Goal: Answer question/provide support: Share knowledge or assist other users

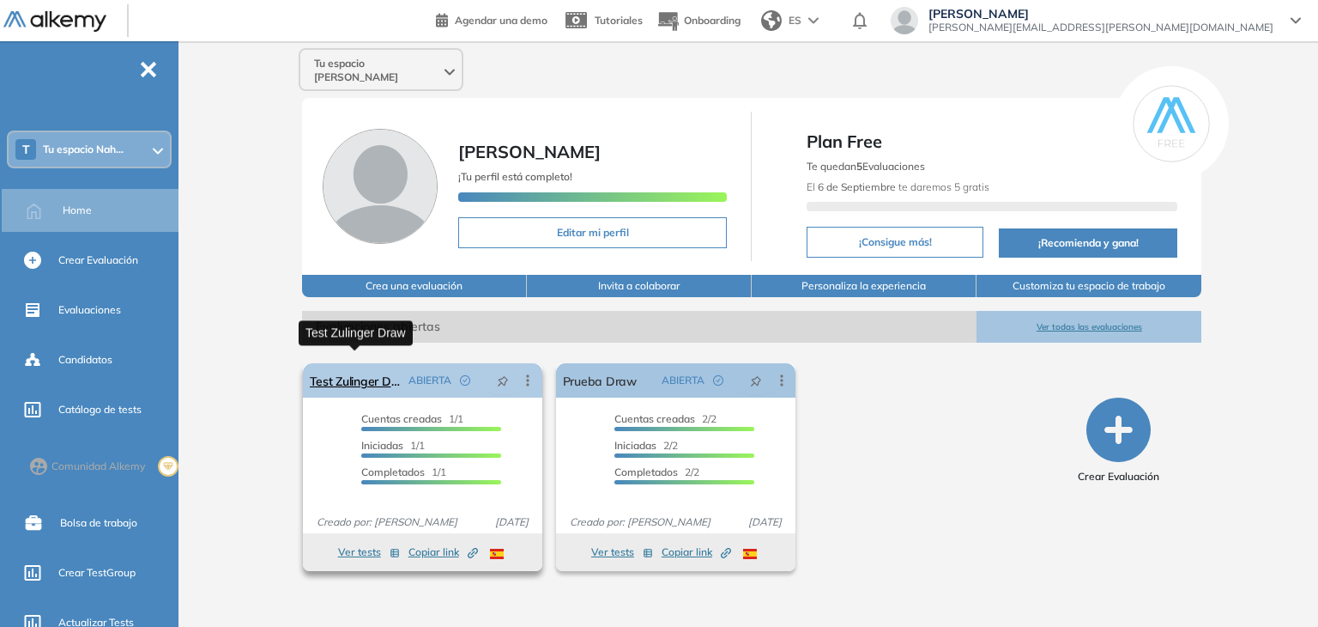
click at [360, 379] on link "Test Zulinger Draw" at bounding box center [356, 380] width 92 height 34
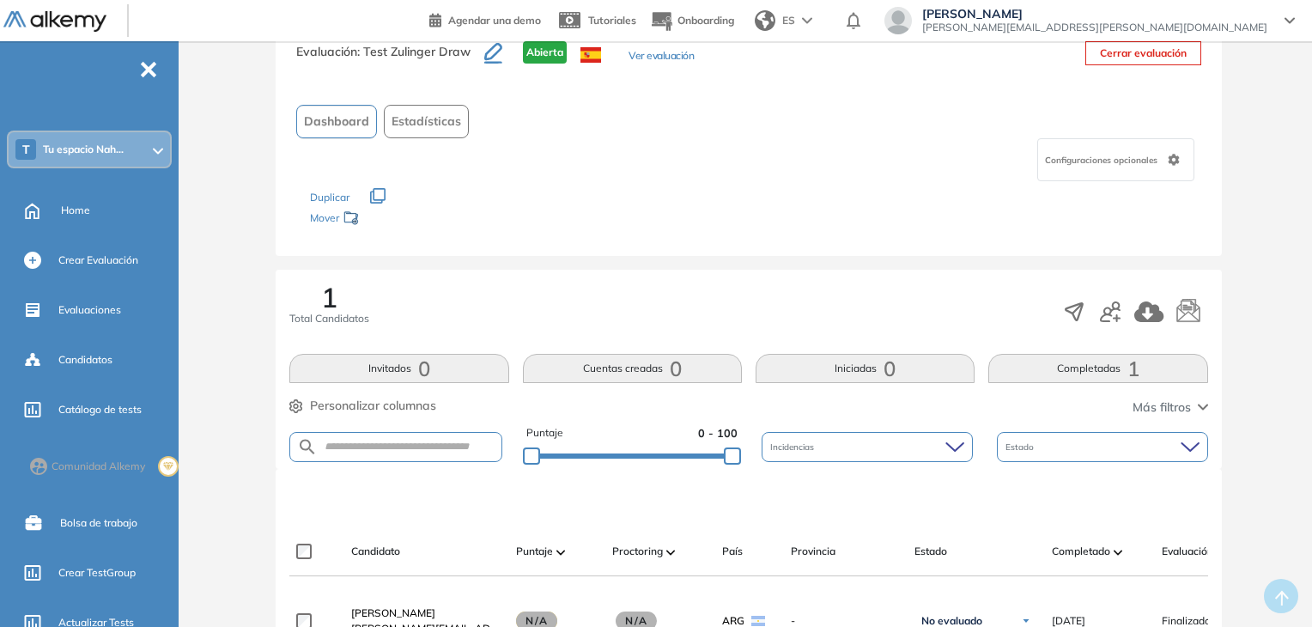
scroll to position [86, 0]
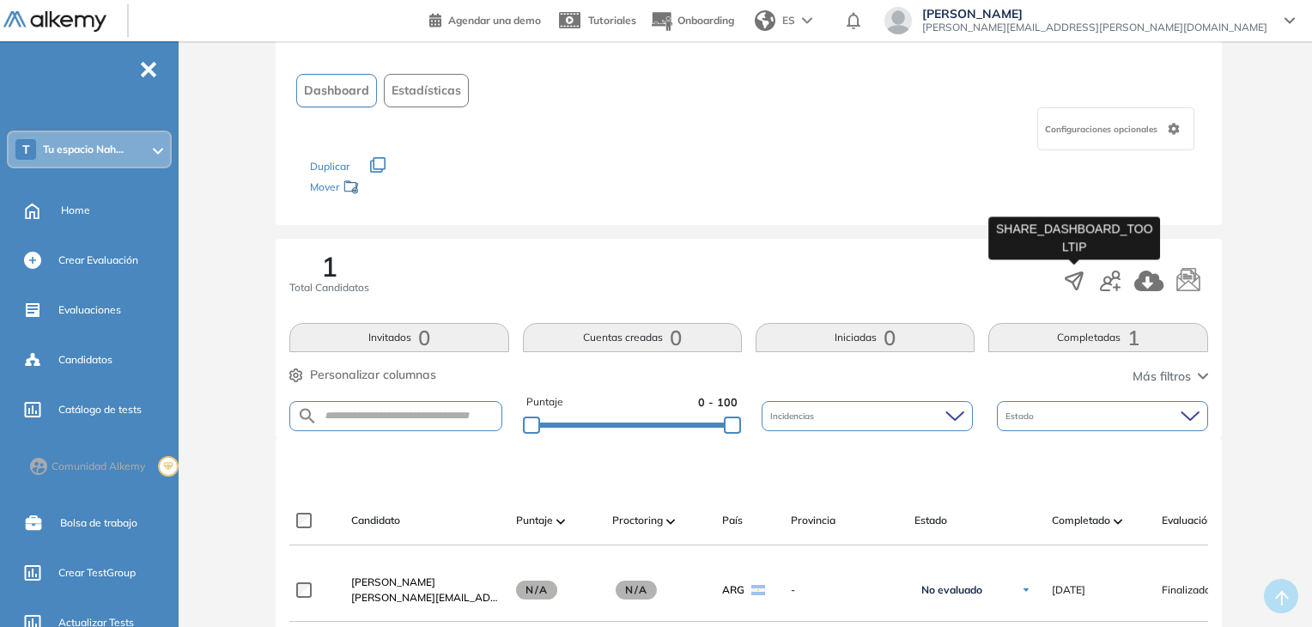
click at [1075, 282] on icon "button" at bounding box center [1074, 281] width 24 height 24
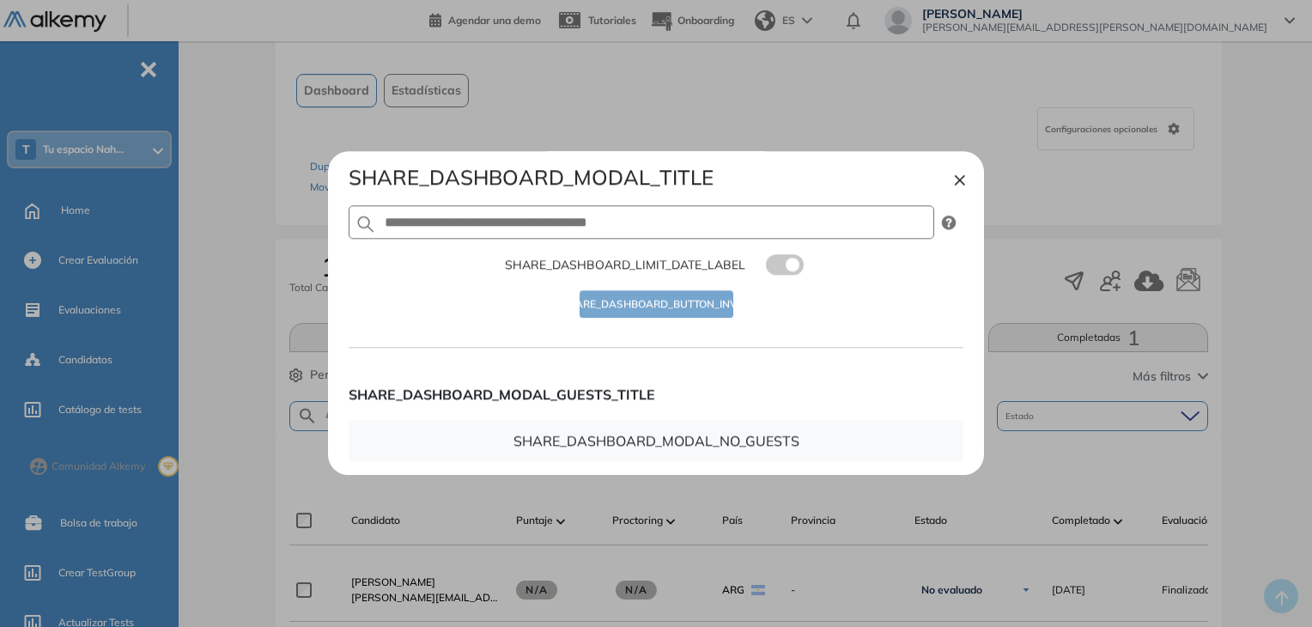
click at [963, 185] on button "×" at bounding box center [960, 178] width 14 height 21
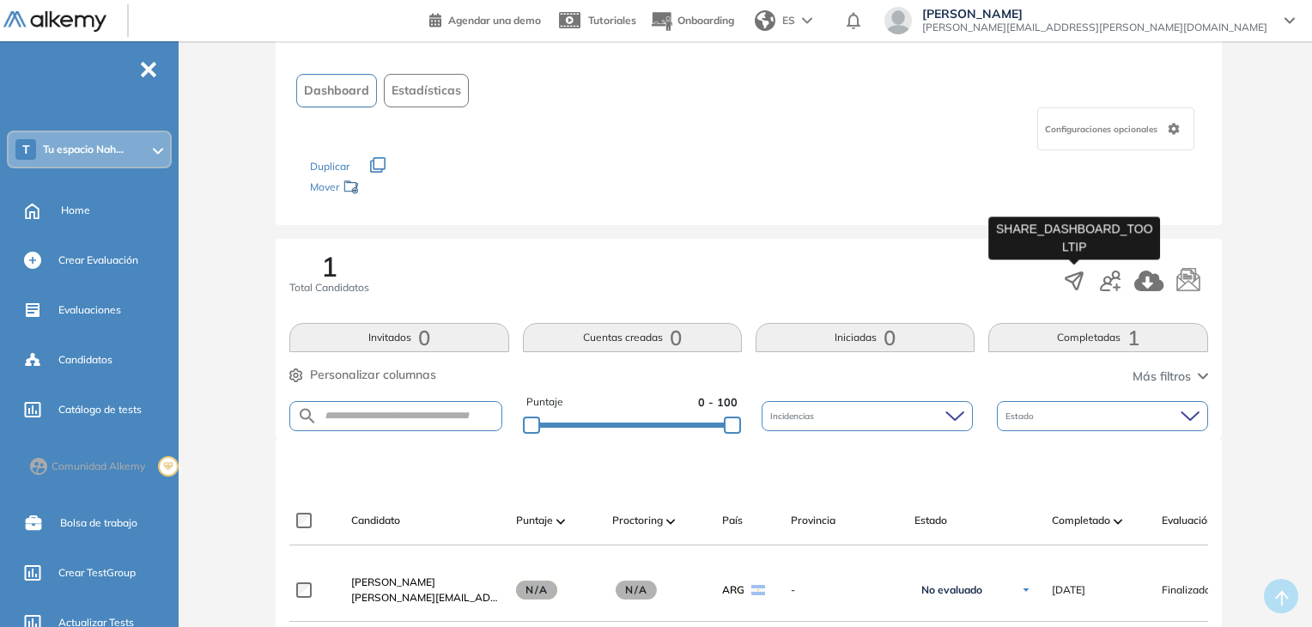
click at [1071, 284] on icon "button" at bounding box center [1074, 281] width 24 height 24
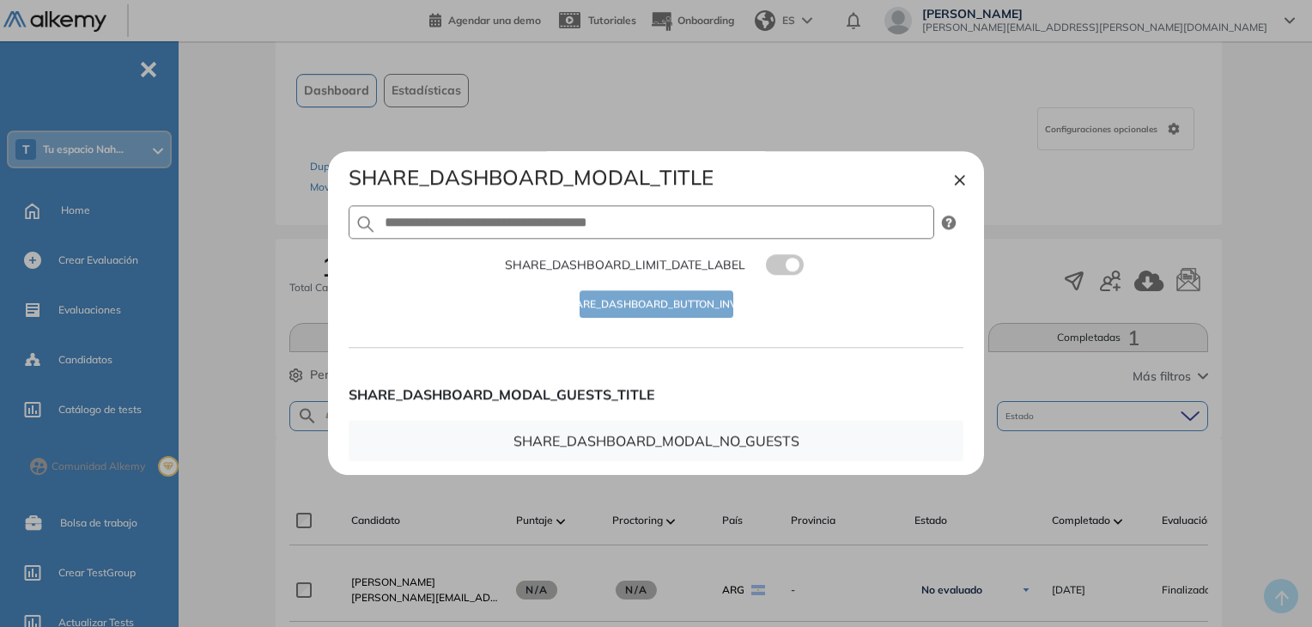
click at [798, 268] on label at bounding box center [785, 265] width 38 height 21
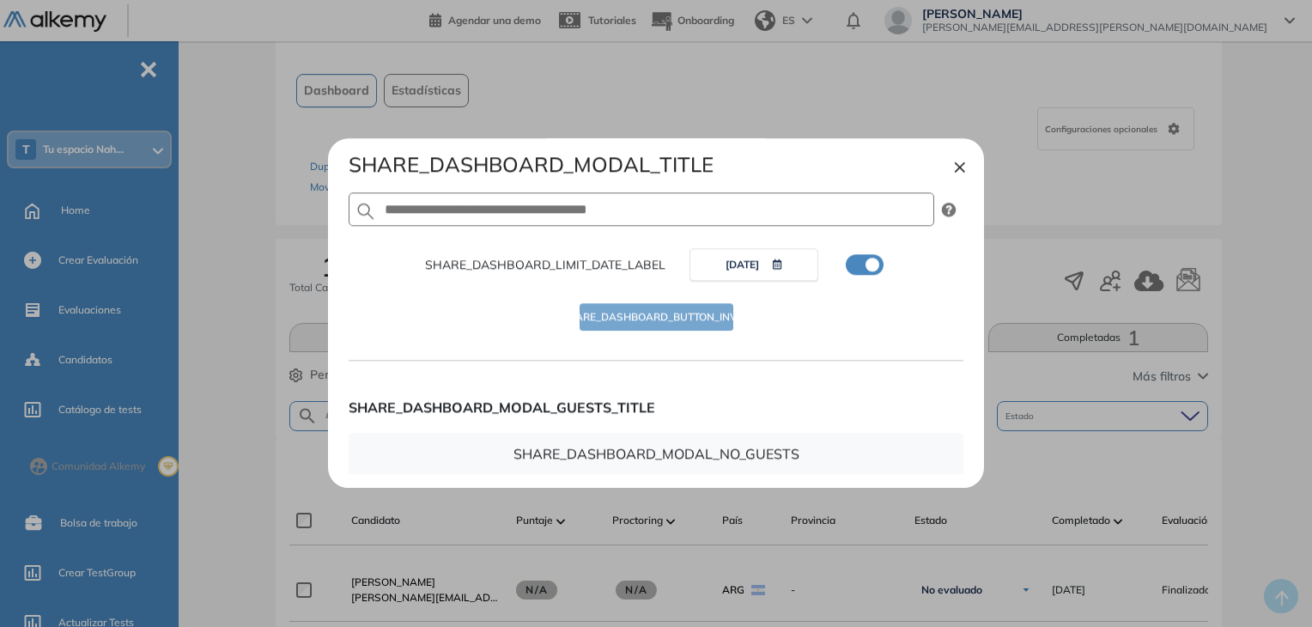
click at [865, 270] on label at bounding box center [865, 265] width 38 height 21
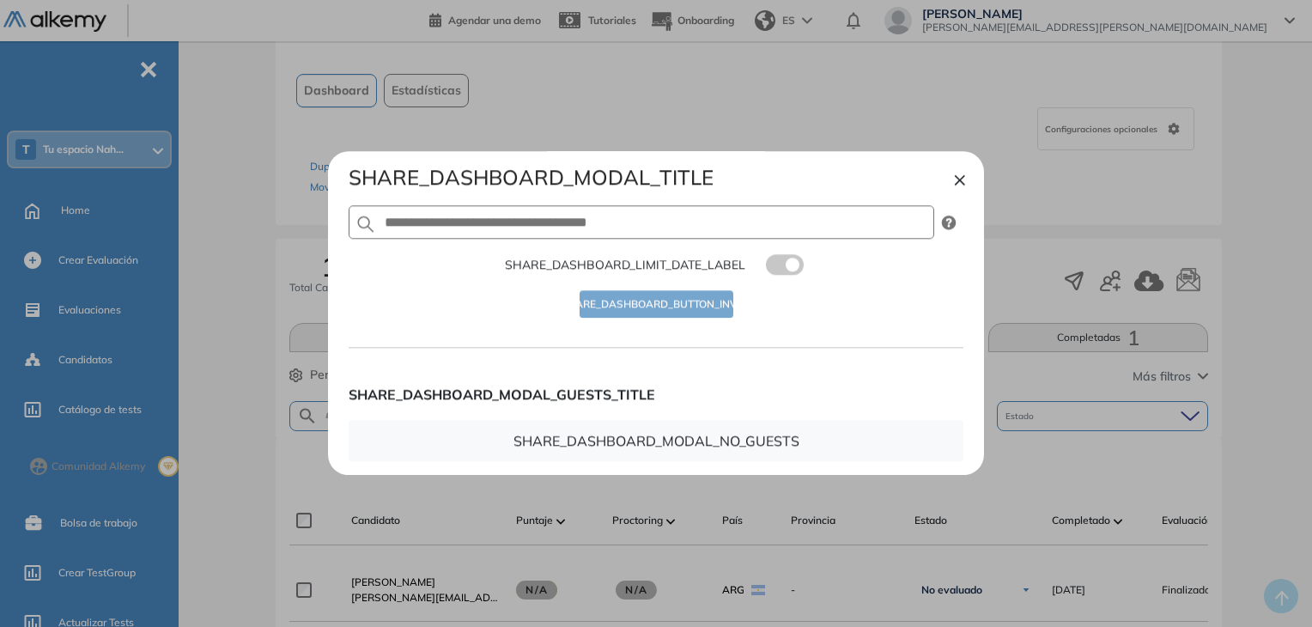
click at [962, 181] on button "×" at bounding box center [960, 178] width 14 height 21
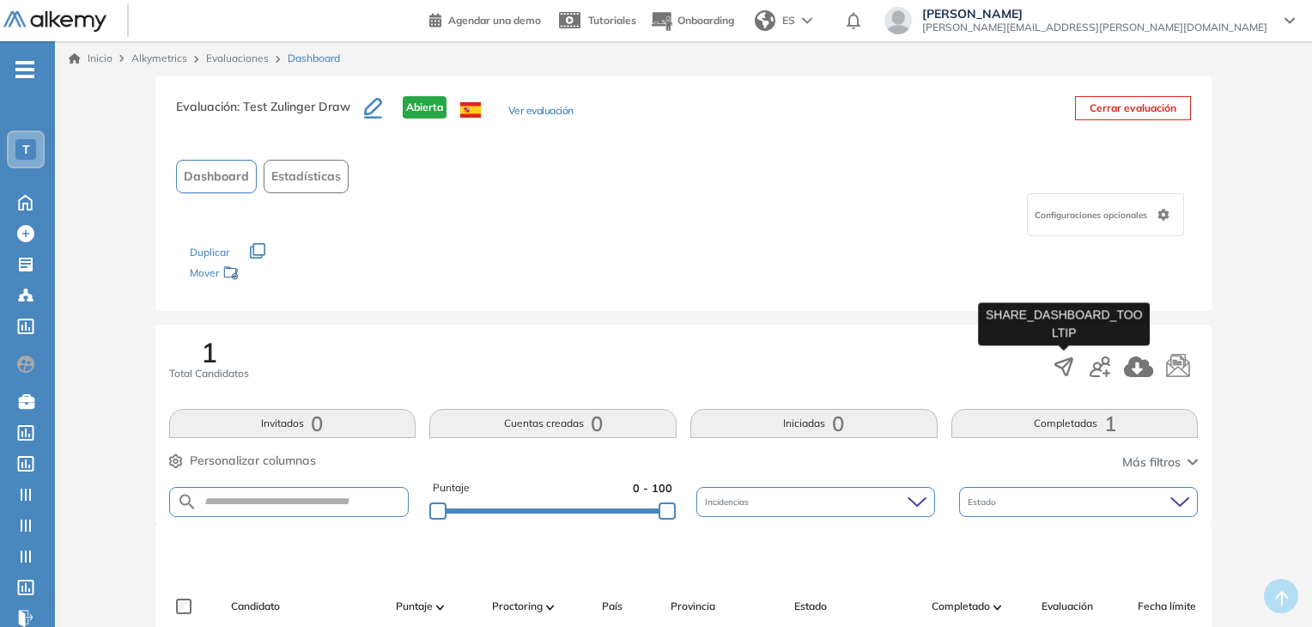
click at [1057, 355] on icon "button" at bounding box center [1064, 367] width 24 height 24
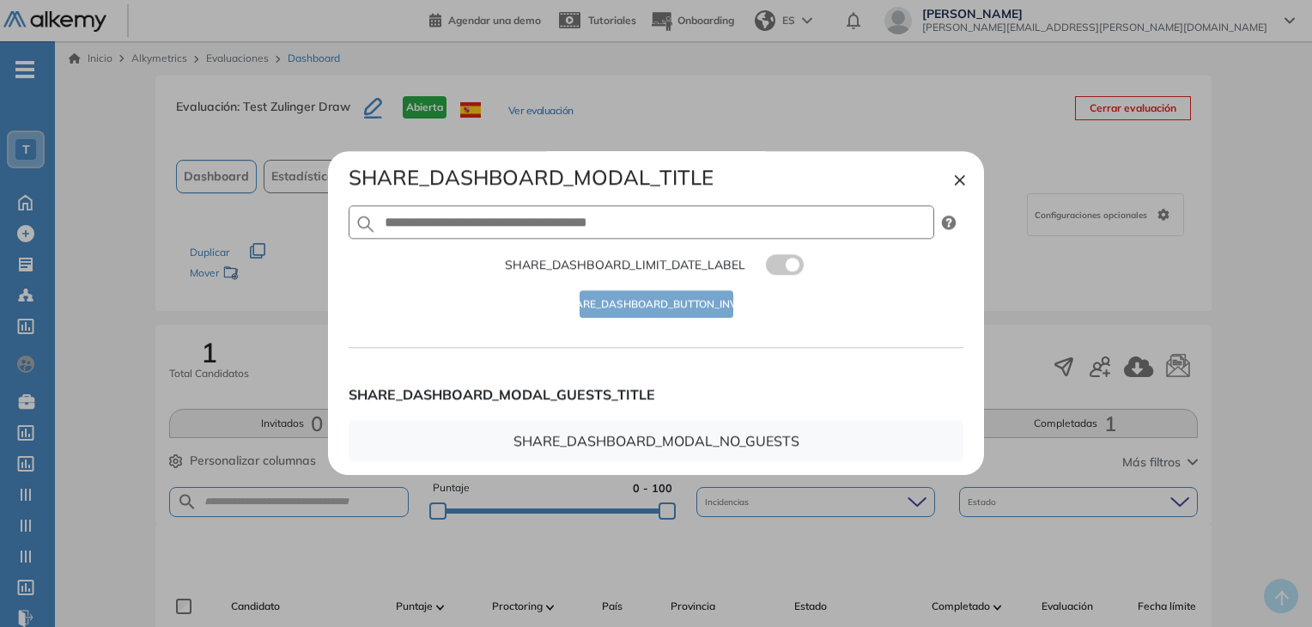
click at [964, 180] on button "×" at bounding box center [960, 178] width 14 height 21
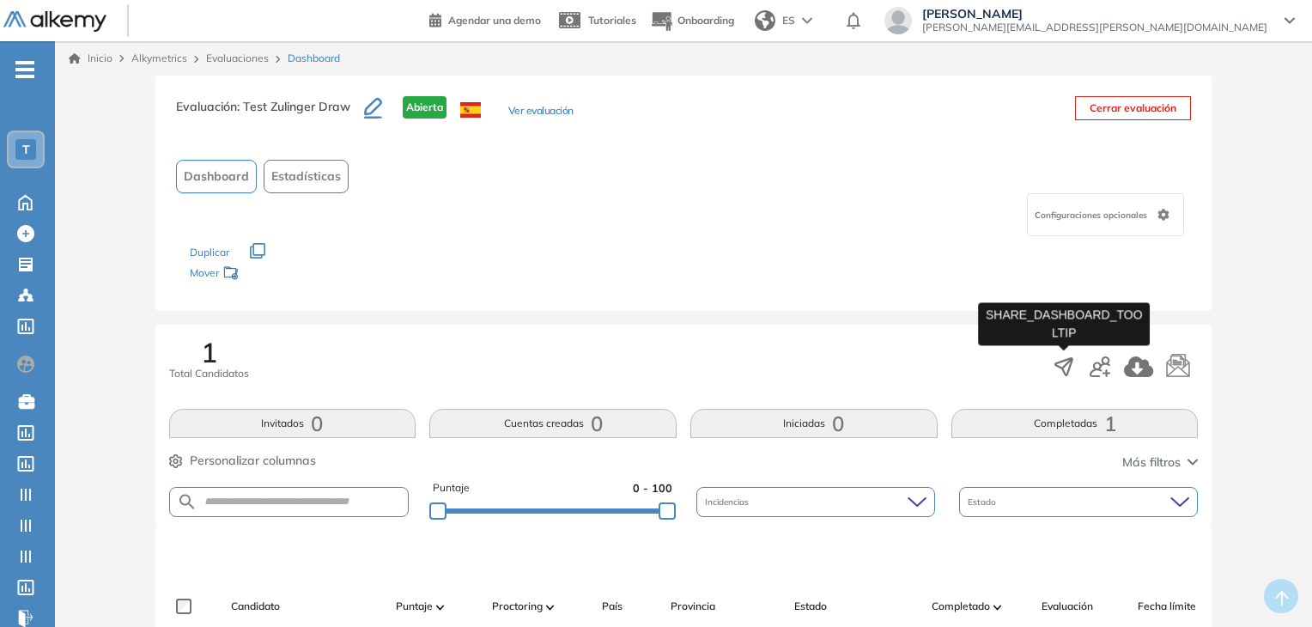
click at [1052, 362] on icon "button" at bounding box center [1064, 367] width 24 height 24
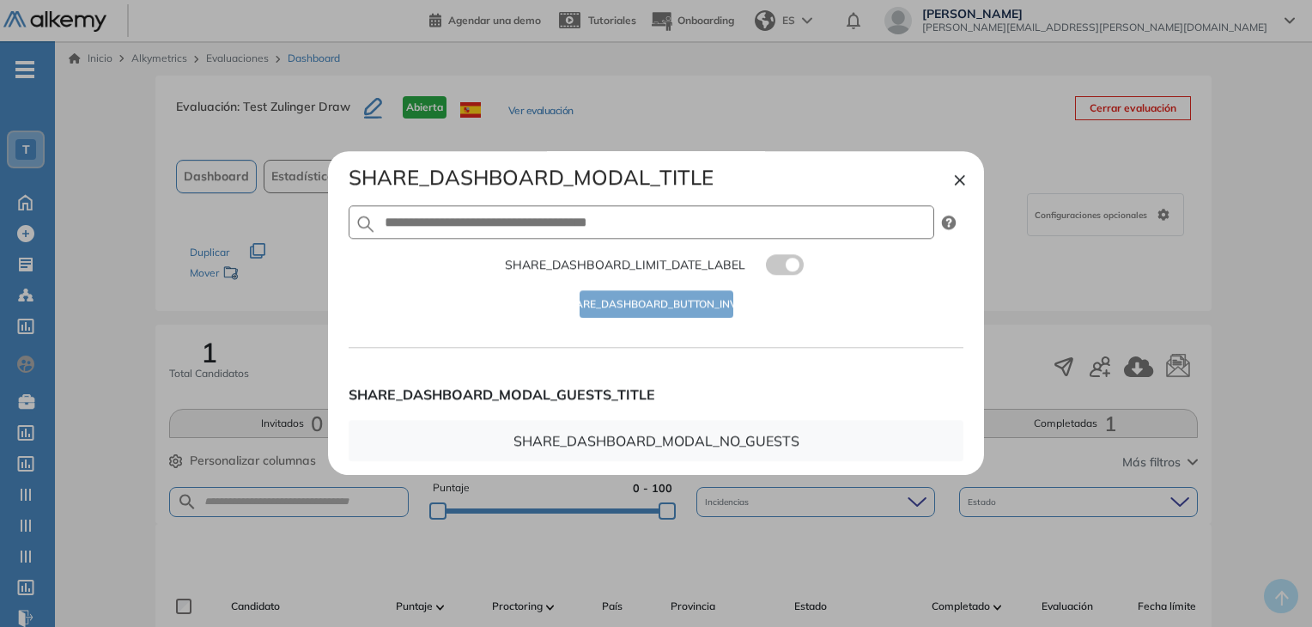
click at [960, 183] on button "×" at bounding box center [960, 178] width 14 height 21
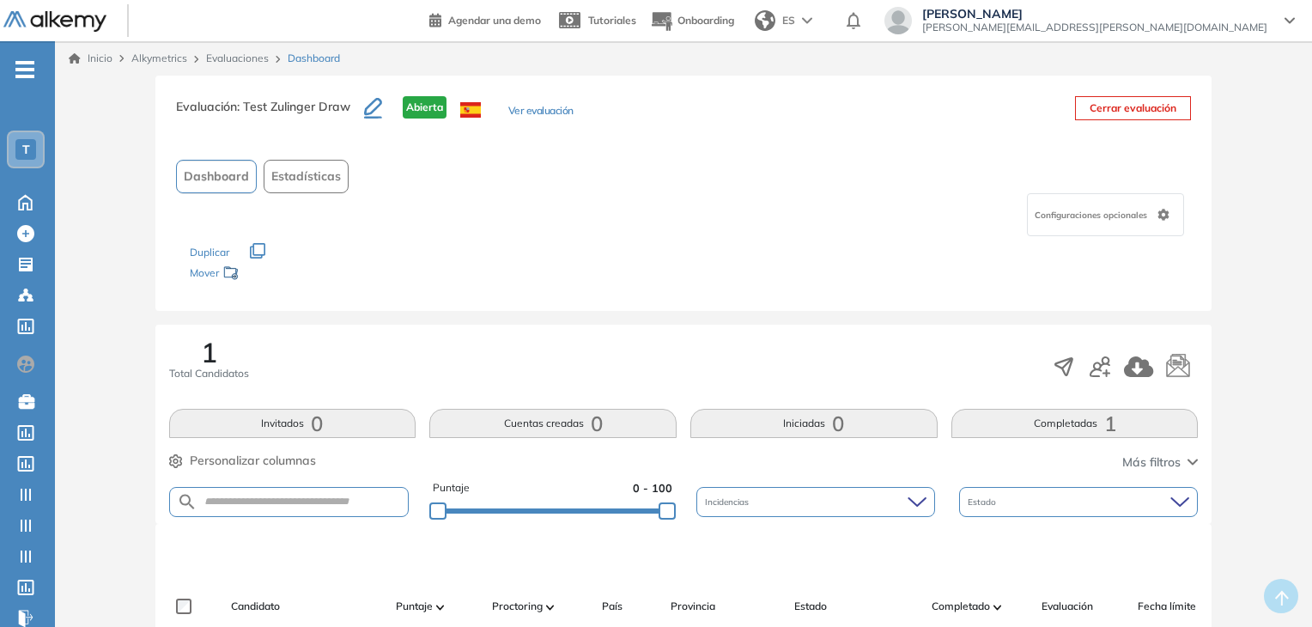
click at [1068, 352] on button "button" at bounding box center [1064, 366] width 24 height 31
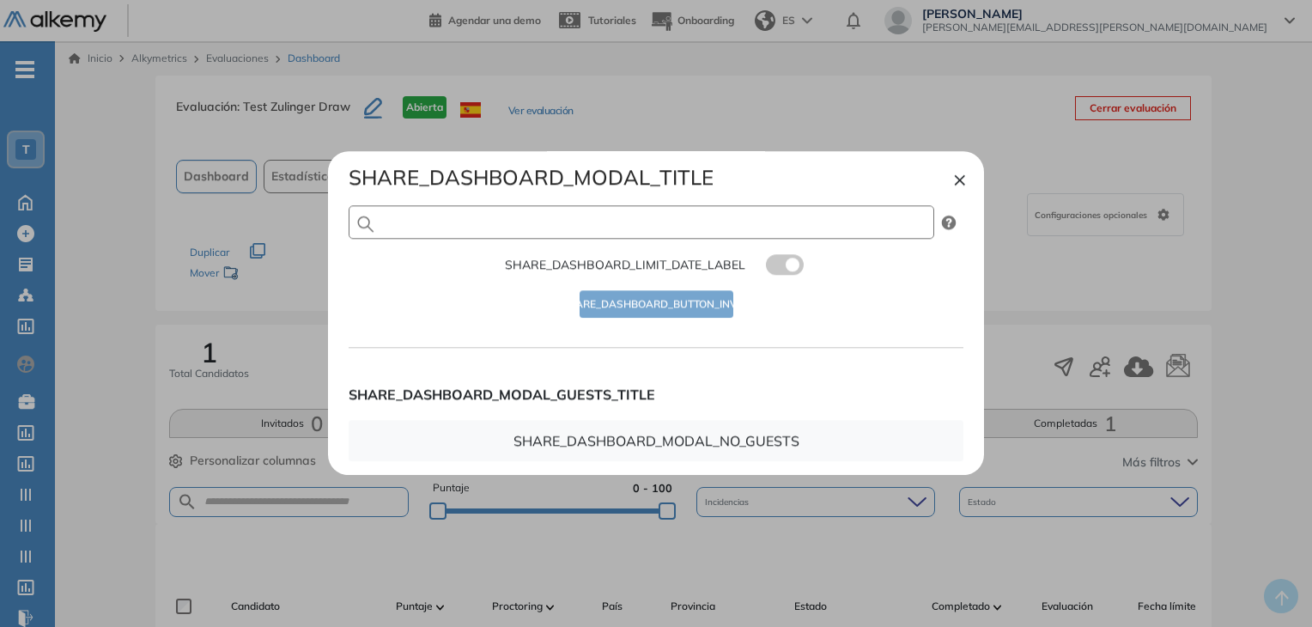
click at [797, 222] on input "text" at bounding box center [641, 222] width 585 height 34
type input "**********"
click at [708, 301] on span "SHARE_DASHBOARD_BUTTON_INVITE" at bounding box center [656, 304] width 191 height 16
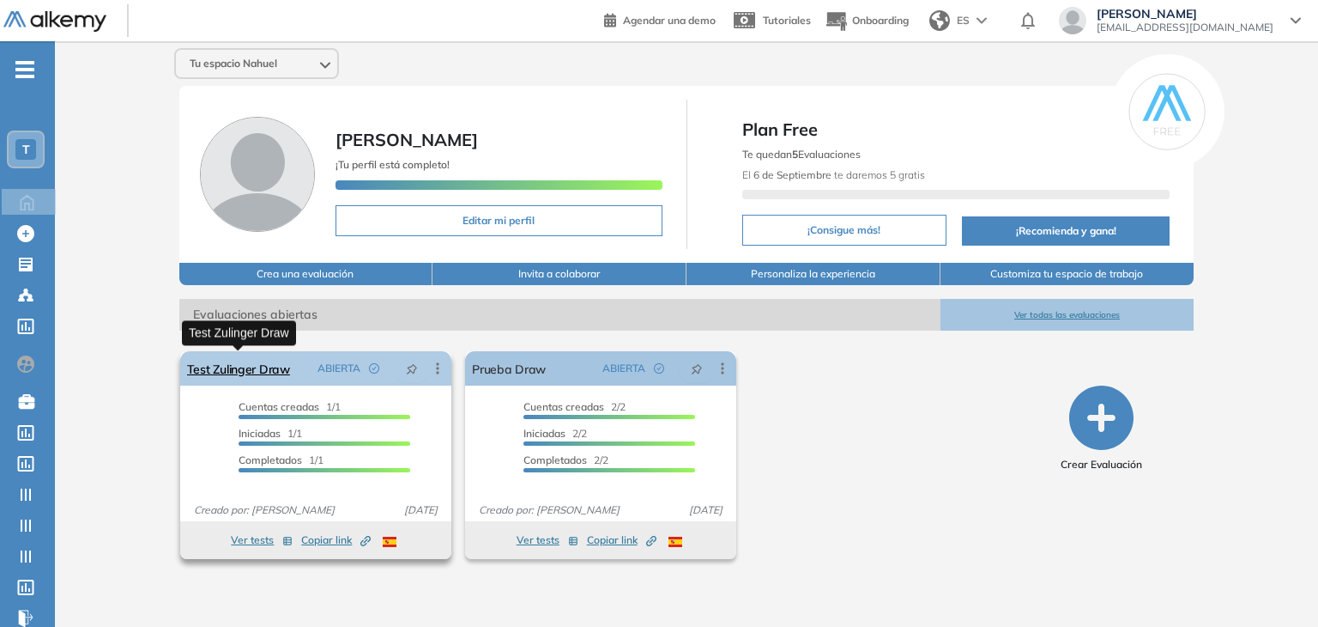
click at [208, 363] on link "Test Zulinger Draw" at bounding box center [238, 368] width 103 height 34
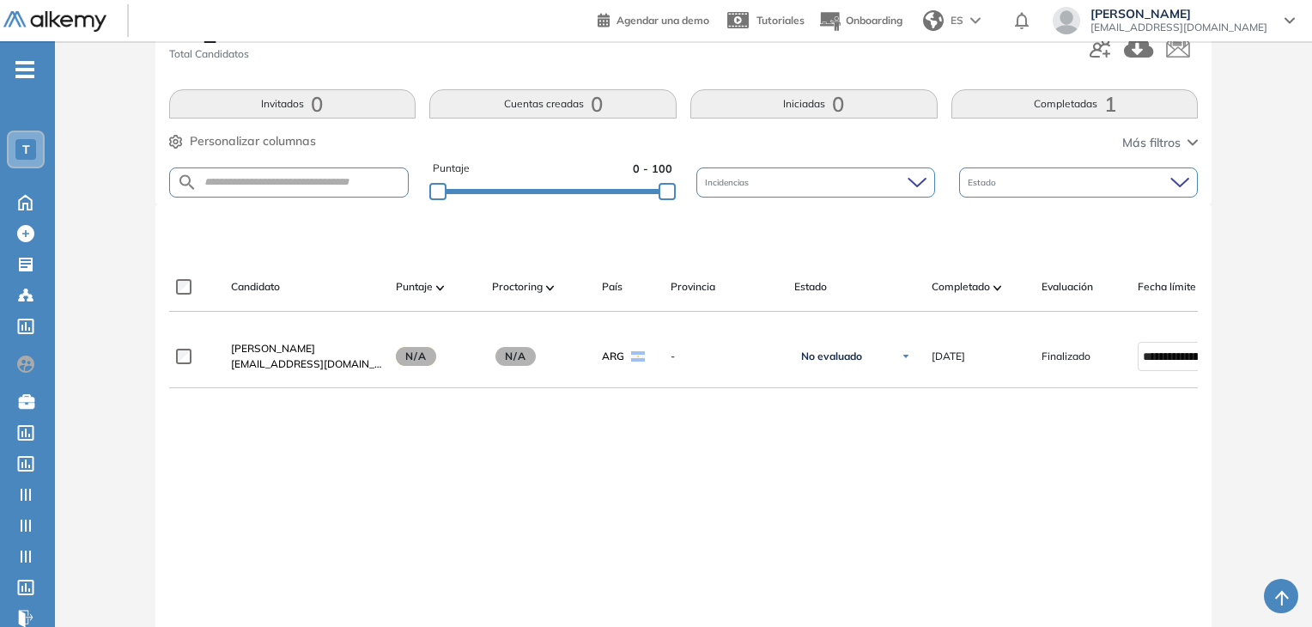
scroll to position [60, 0]
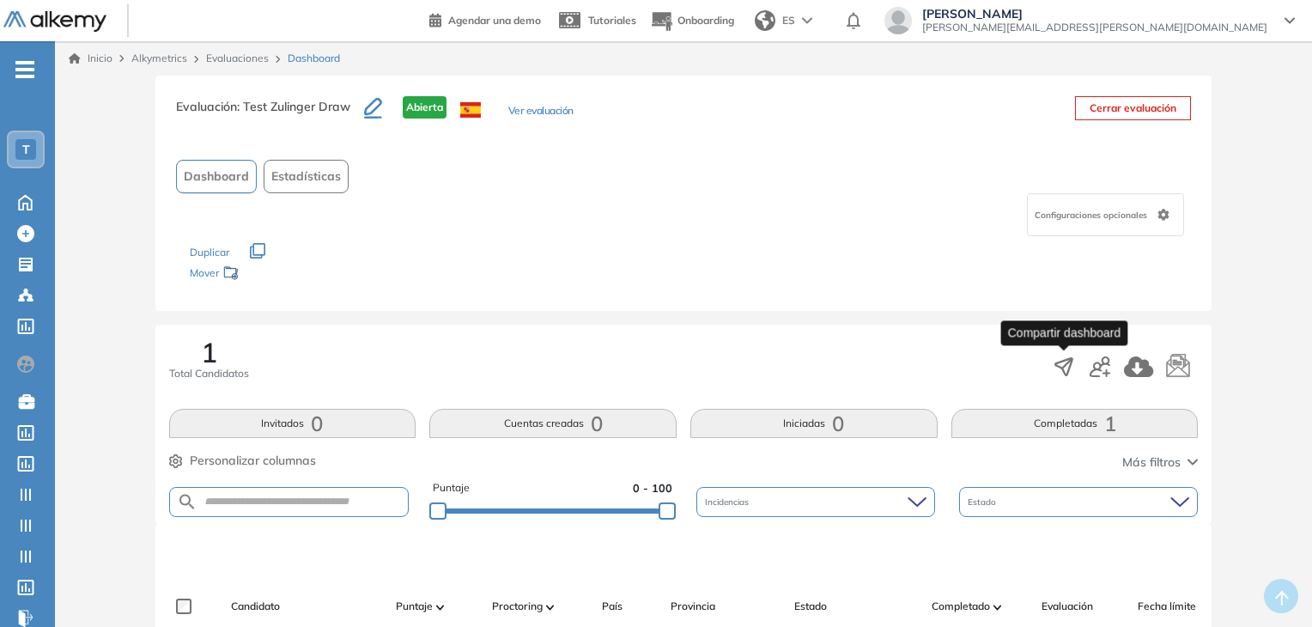
click at [1071, 367] on icon "button" at bounding box center [1064, 367] width 24 height 24
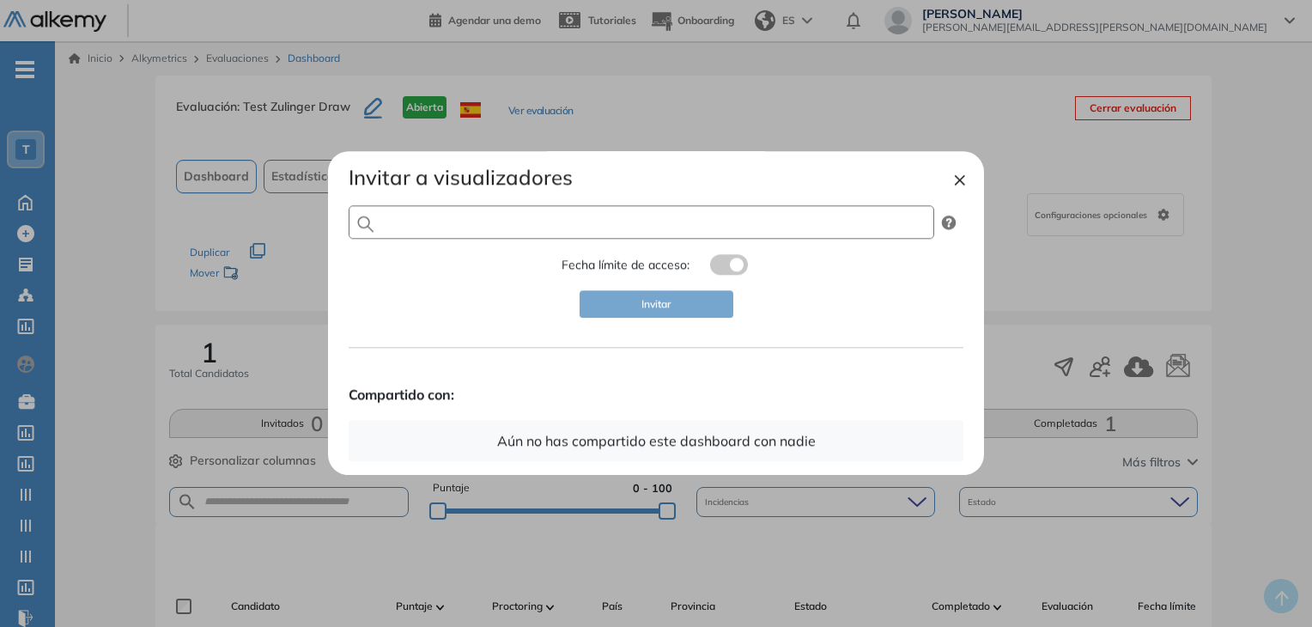
click at [694, 220] on input "text" at bounding box center [641, 222] width 585 height 34
type input "**********"
click at [721, 272] on label at bounding box center [729, 265] width 38 height 21
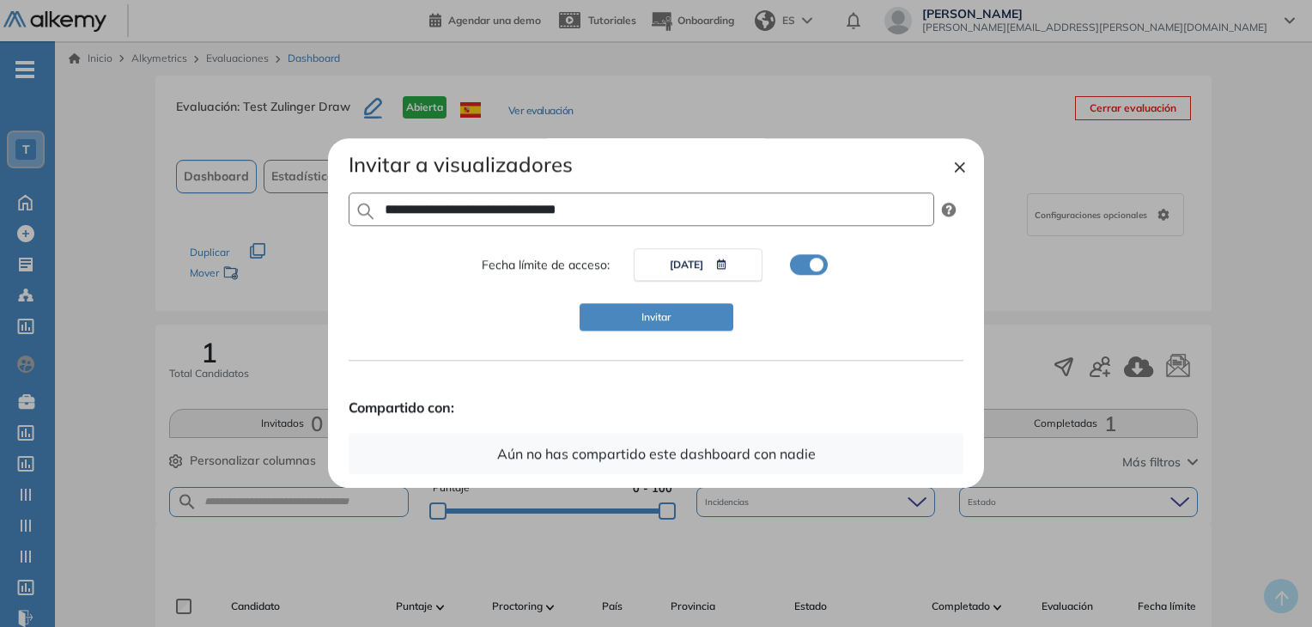
click at [687, 276] on button "[DATE]" at bounding box center [697, 265] width 129 height 33
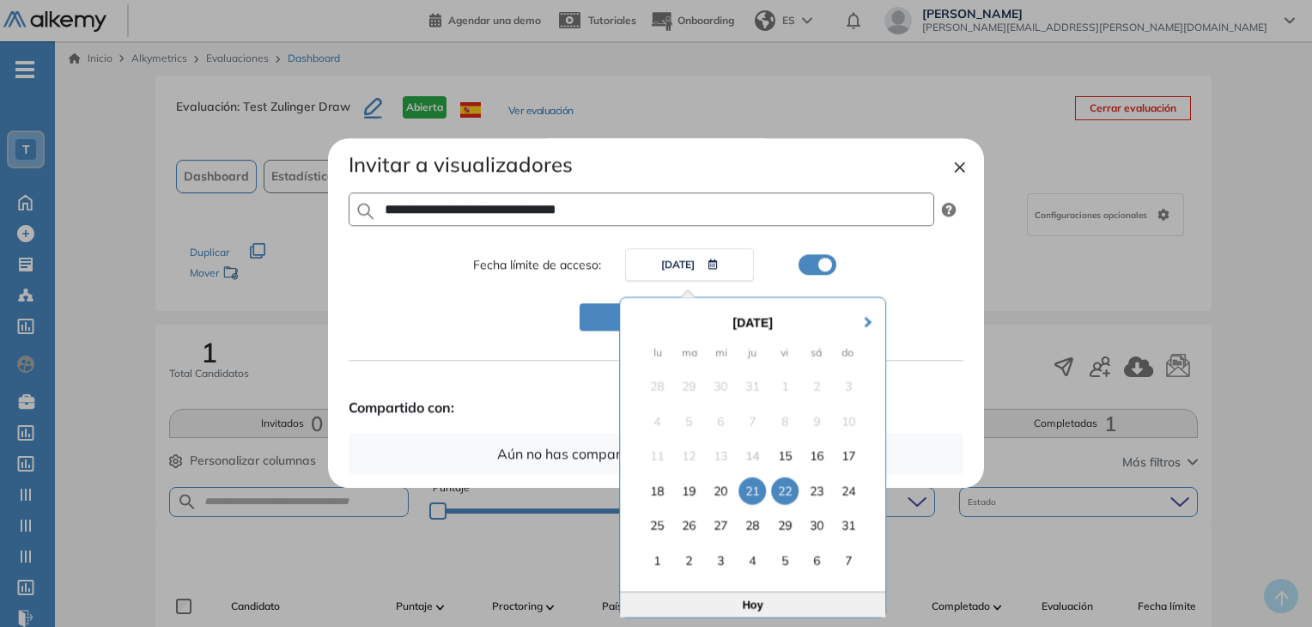
click at [784, 495] on div "22" at bounding box center [784, 490] width 27 height 27
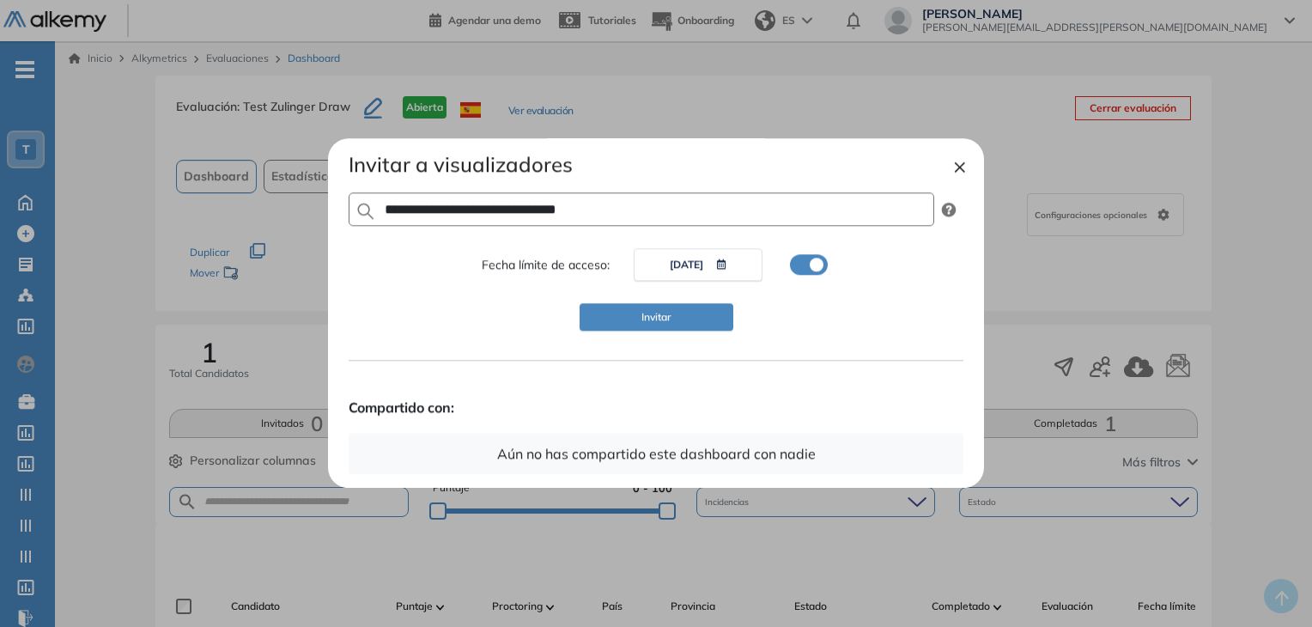
click at [669, 317] on span "Invitar" at bounding box center [656, 317] width 30 height 16
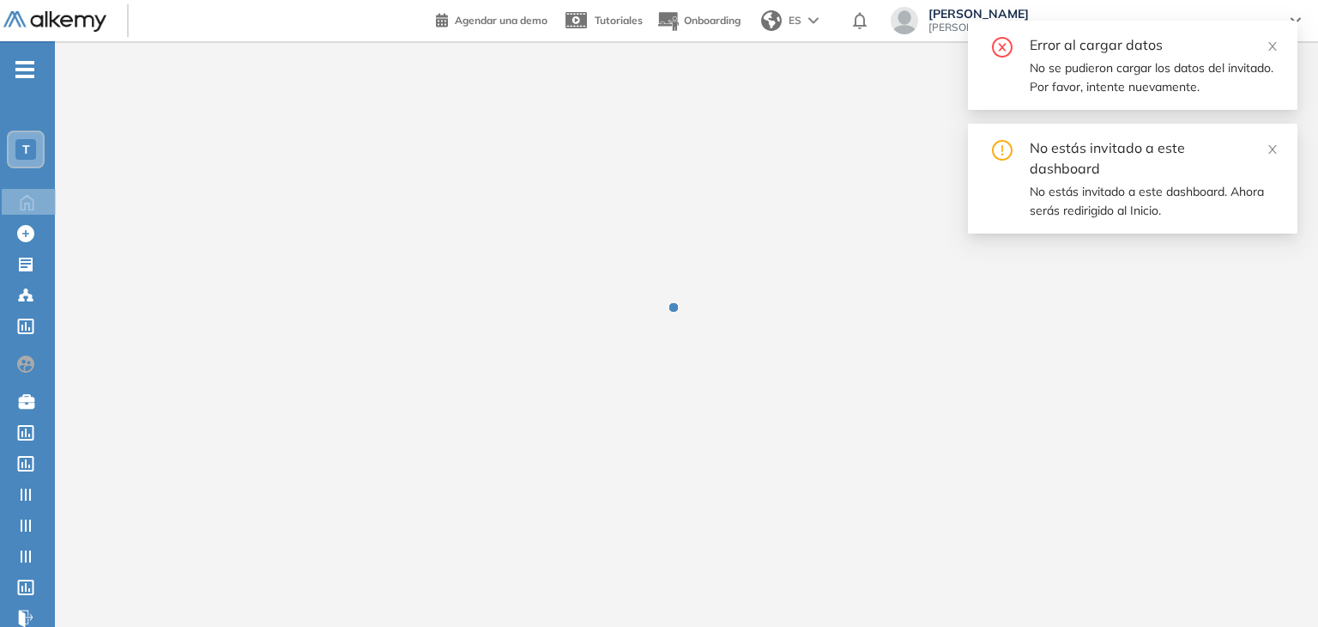
drag, startPoint x: 1267, startPoint y: 152, endPoint x: 1265, endPoint y: 118, distance: 34.4
click at [1268, 152] on icon "close" at bounding box center [1273, 149] width 12 height 12
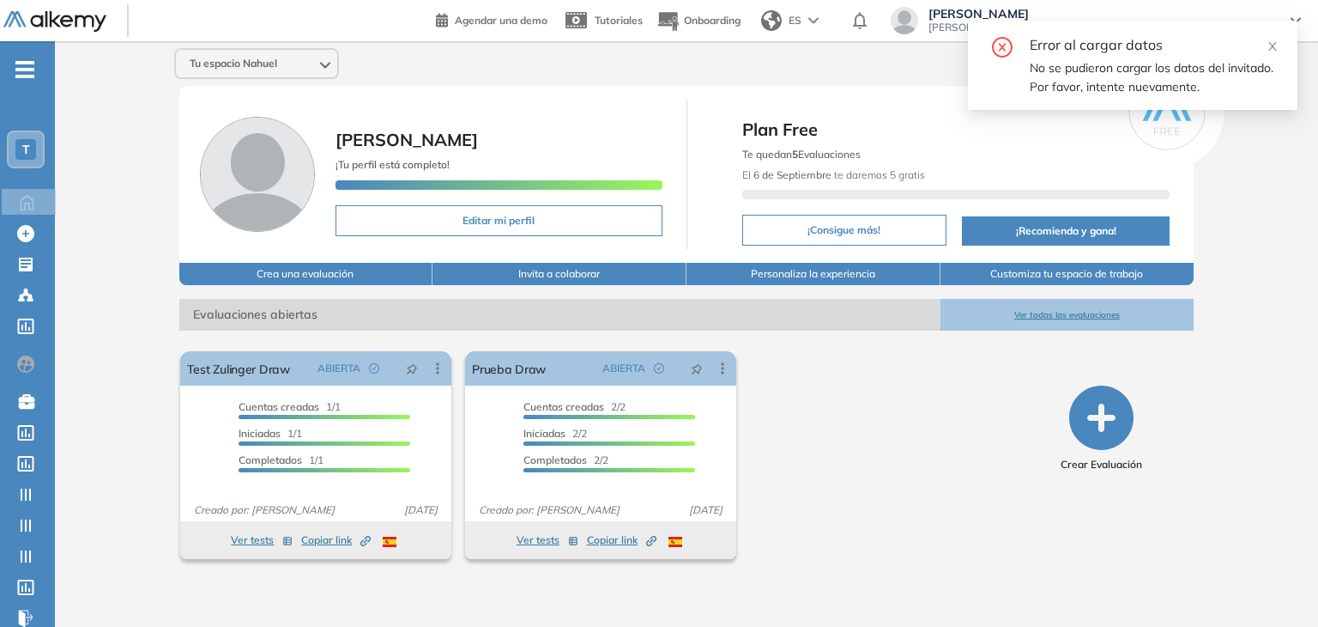
click at [1270, 56] on div "Error al cargar datos No se pudieron cargar los datos del invitado. Por favor, …" at bounding box center [1133, 65] width 288 height 62
click at [1275, 48] on icon "close" at bounding box center [1273, 46] width 12 height 12
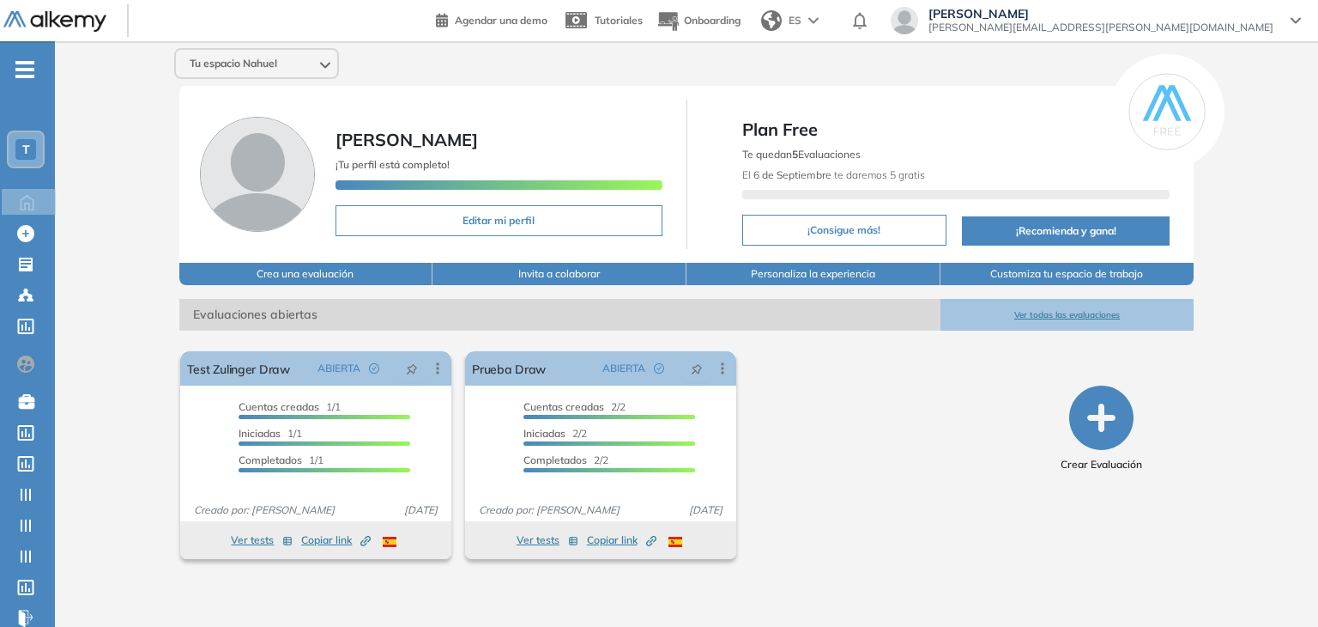
click at [1280, 22] on div "Nahuel Manero nahuel.manero@alkemy.org" at bounding box center [1101, 20] width 366 height 27
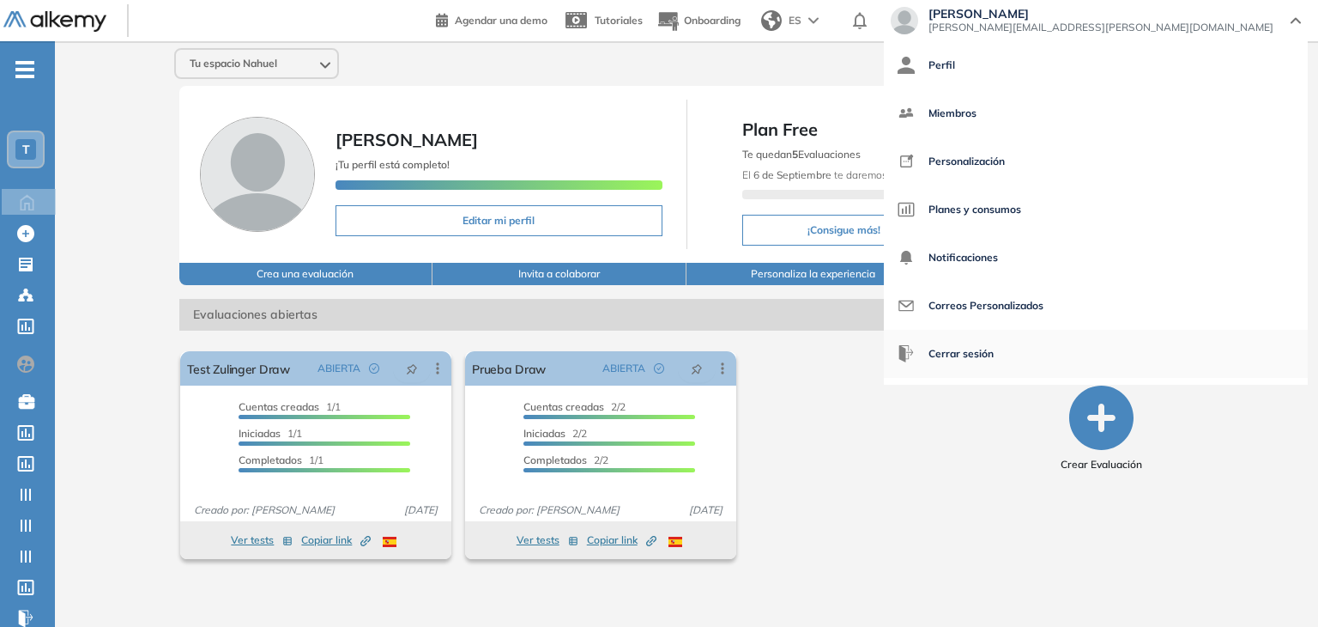
click at [994, 352] on span "Cerrar sesión" at bounding box center [961, 353] width 65 height 41
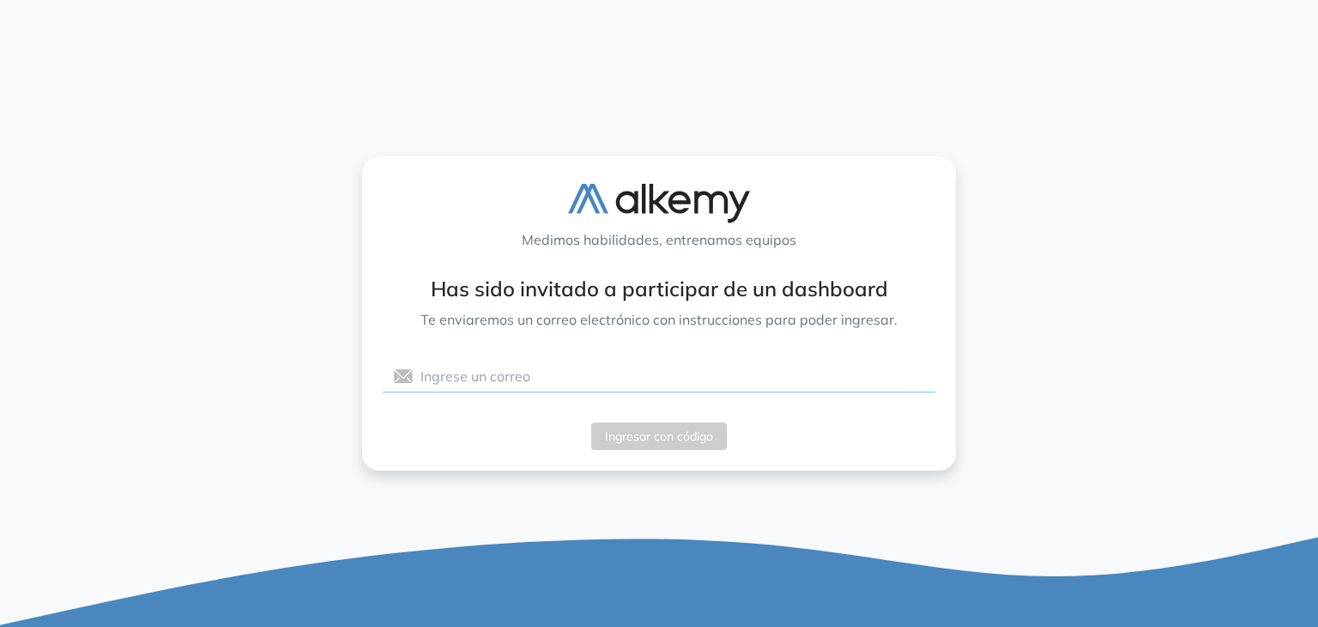
click at [549, 385] on input "Ingrese un correo" at bounding box center [659, 376] width 552 height 33
paste input "**********"
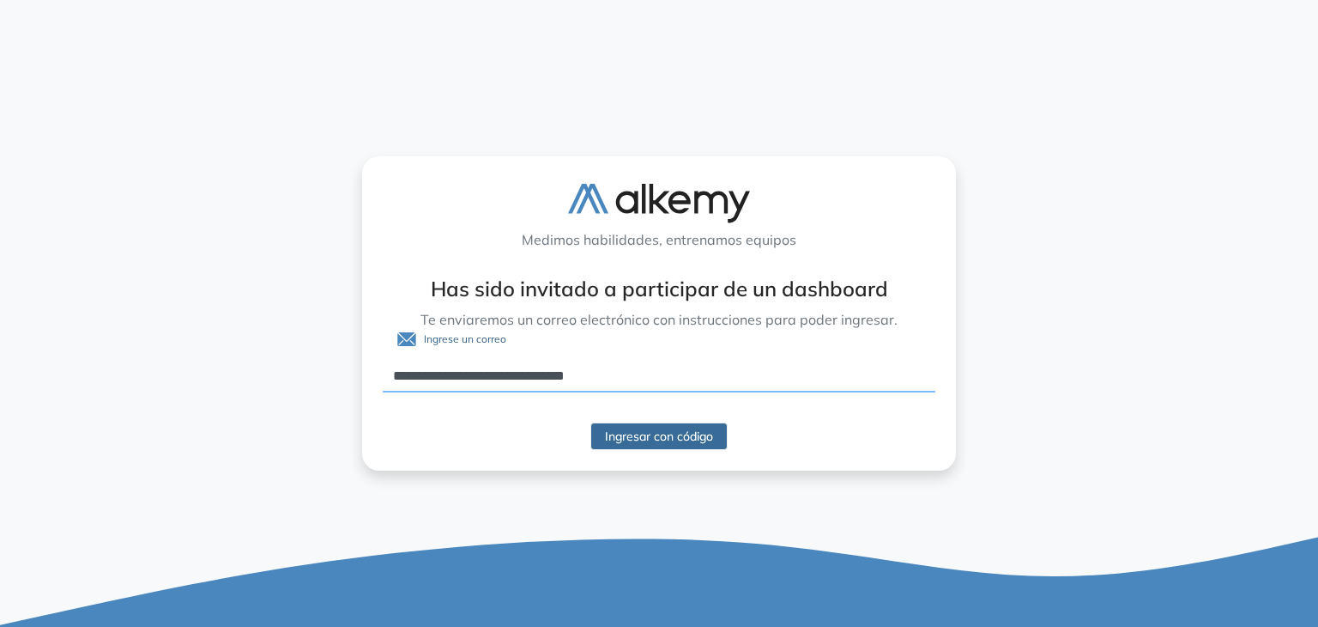
type input "**********"
click at [691, 438] on span "Ingresar con código" at bounding box center [659, 436] width 108 height 19
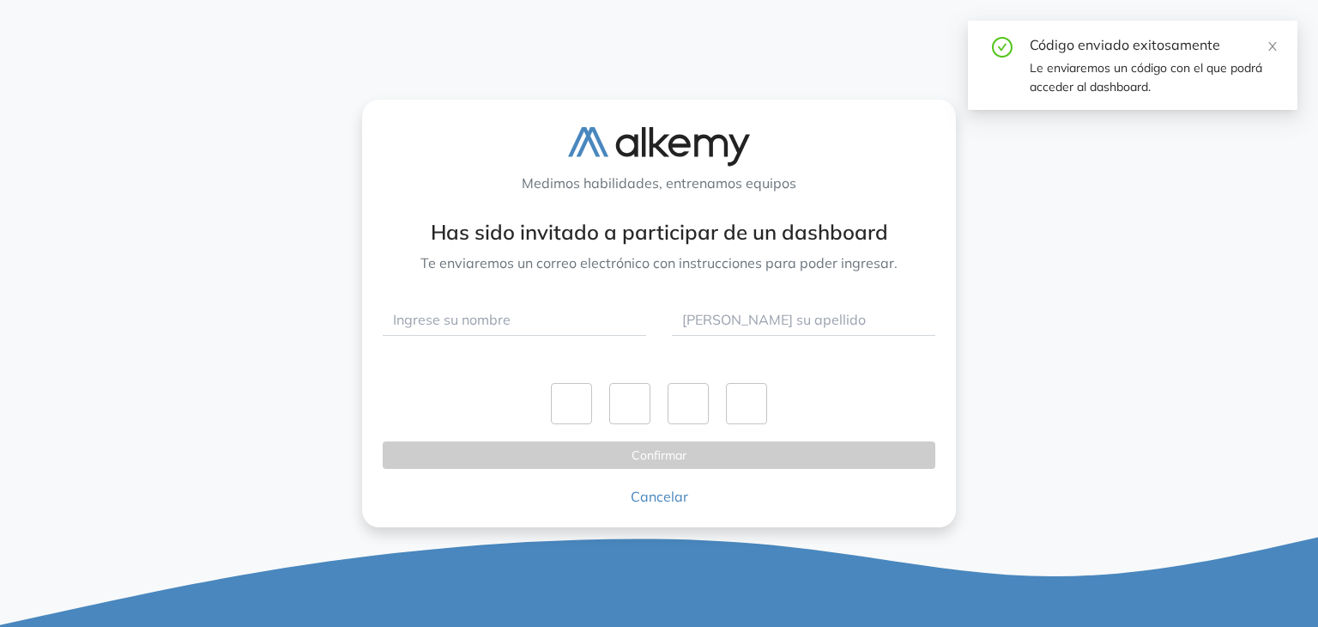
click at [127, 153] on div "Medimos habilidades, entrenamos equipos Has sido invitado a participar de un da…" at bounding box center [659, 313] width 1318 height 627
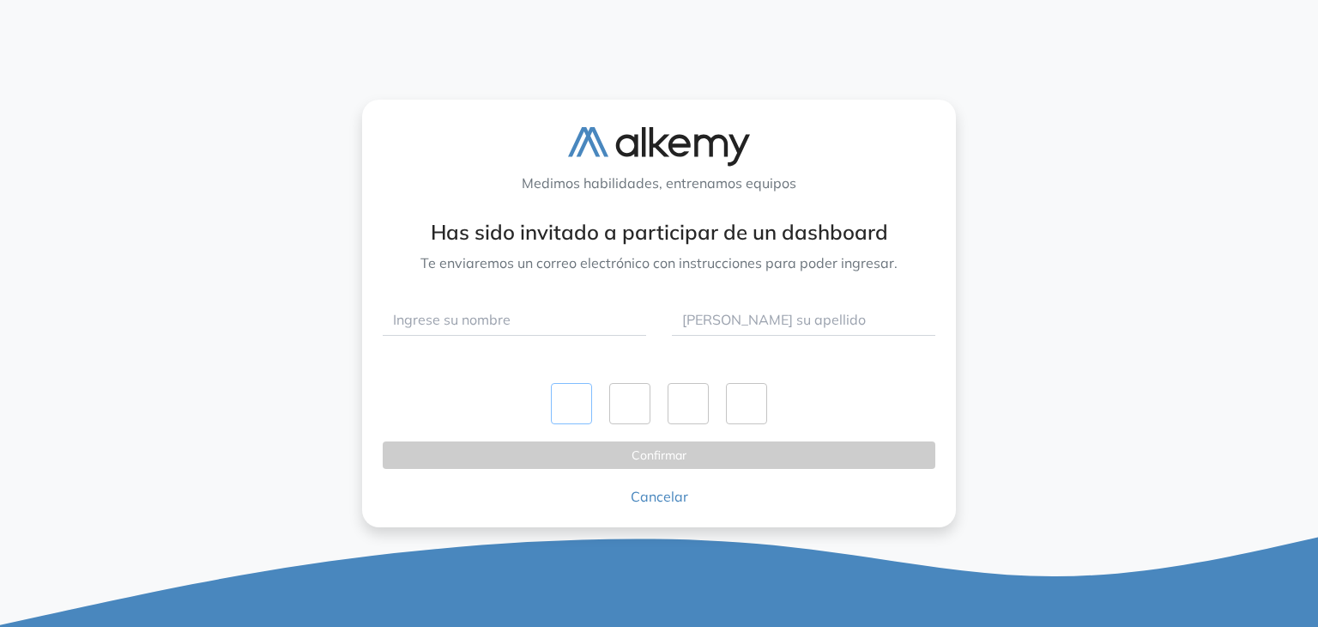
click at [567, 400] on input "text" at bounding box center [571, 403] width 41 height 41
paste input "*"
type input "*"
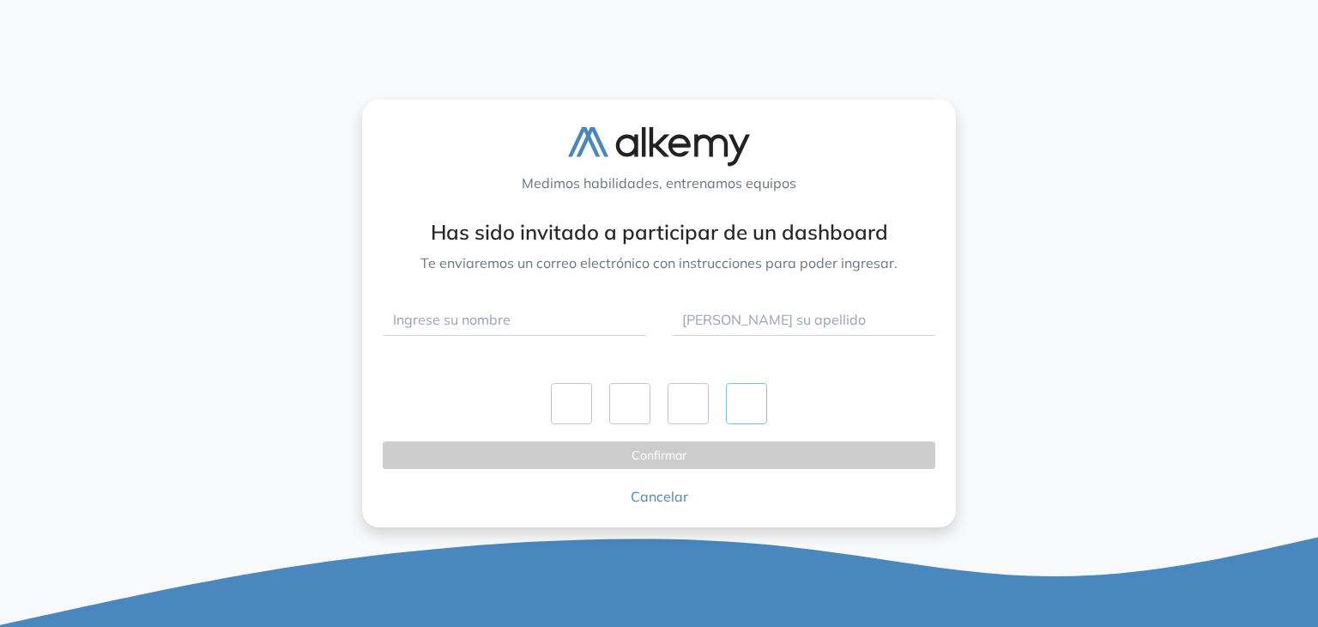
type input "*"
click at [551, 332] on input "Ingrese su nombre" at bounding box center [515, 319] width 264 height 33
type input "*****"
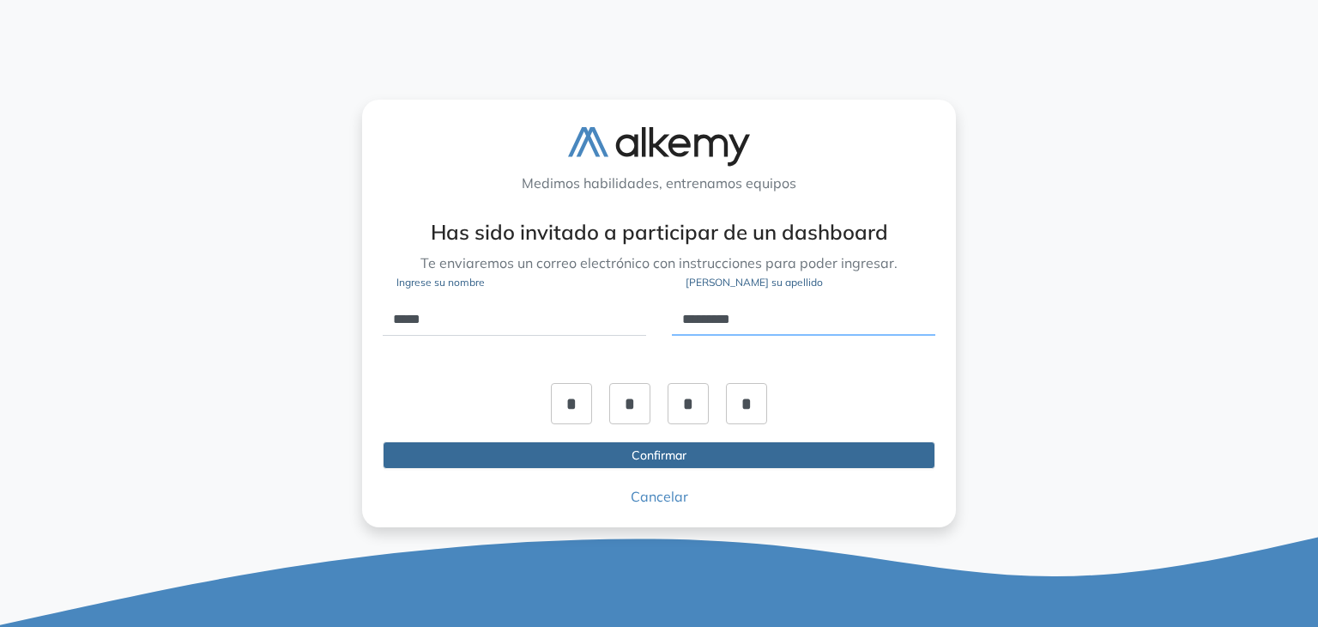
type input "*********"
click at [676, 458] on span "Confirmar" at bounding box center [659, 455] width 55 height 19
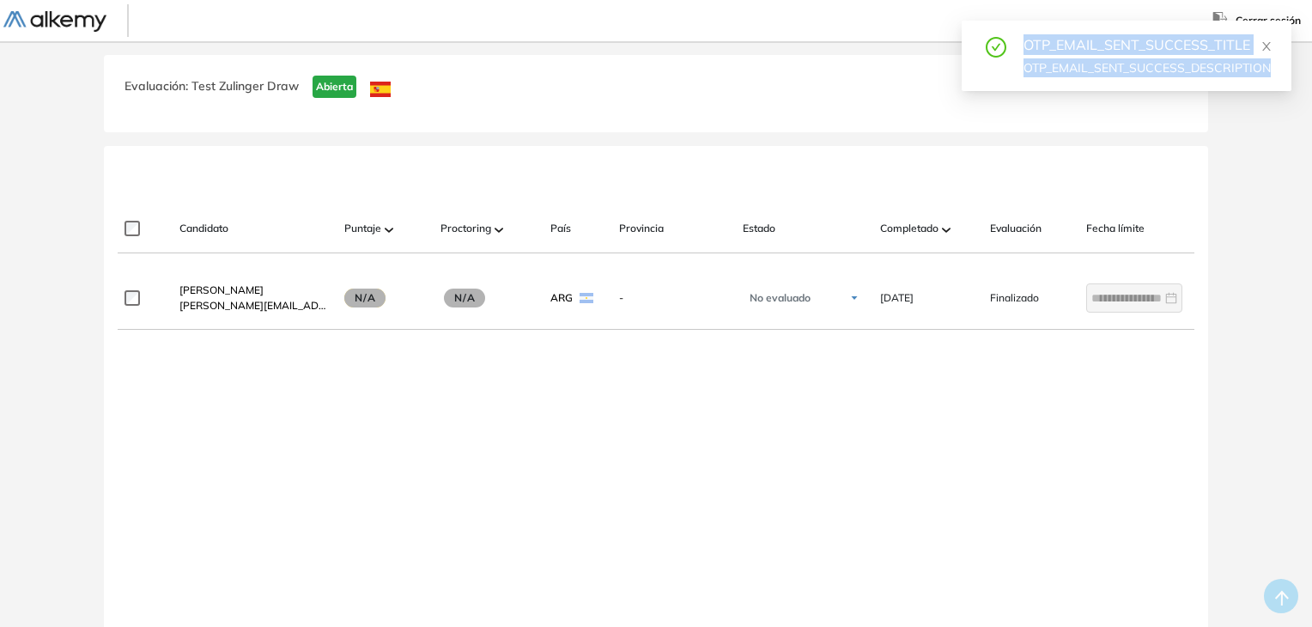
drag, startPoint x: 1132, startPoint y: 104, endPoint x: 984, endPoint y: 29, distance: 166.2
click at [984, 29] on div "OTP_EMAIL_SENT_SUCCESS_TITLE OTP_EMAIL_SENT_SUCCESS_DESCRIPTION" at bounding box center [1126, 56] width 330 height 70
copy div "OTP_EMAIL_SENT_SUCCESS_TITLE OTP_EMAIL_SENT_SUCCESS_DESCRIPTION"
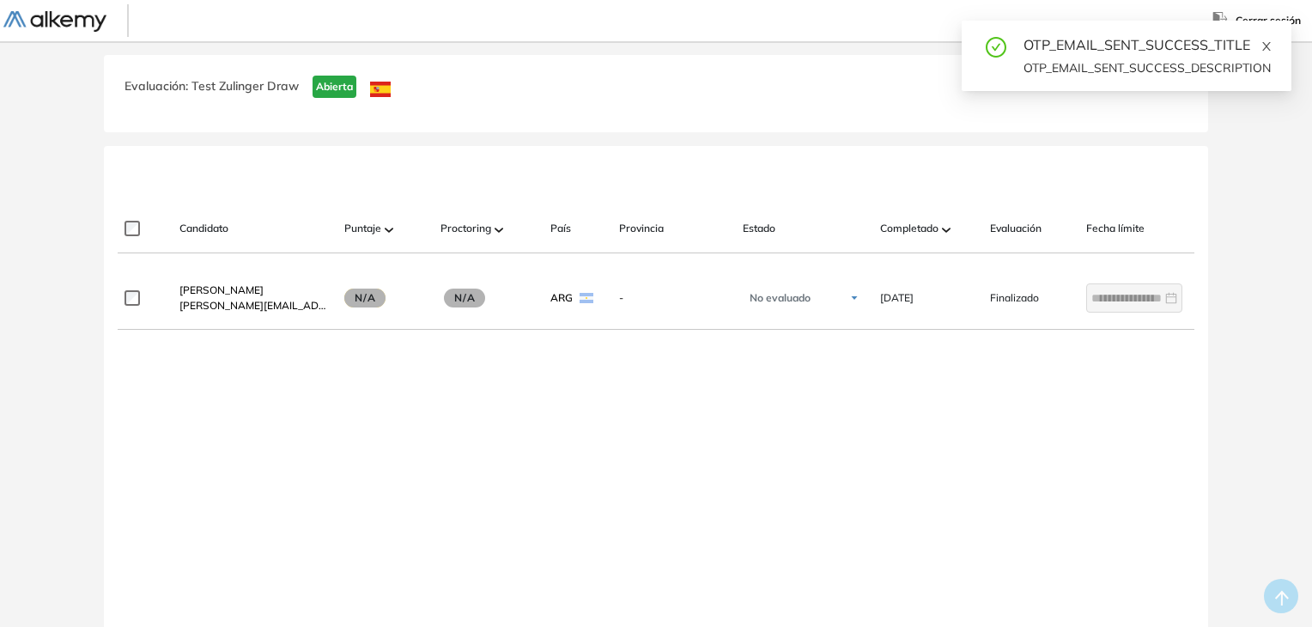
click at [1268, 48] on icon "close" at bounding box center [1266, 46] width 12 height 12
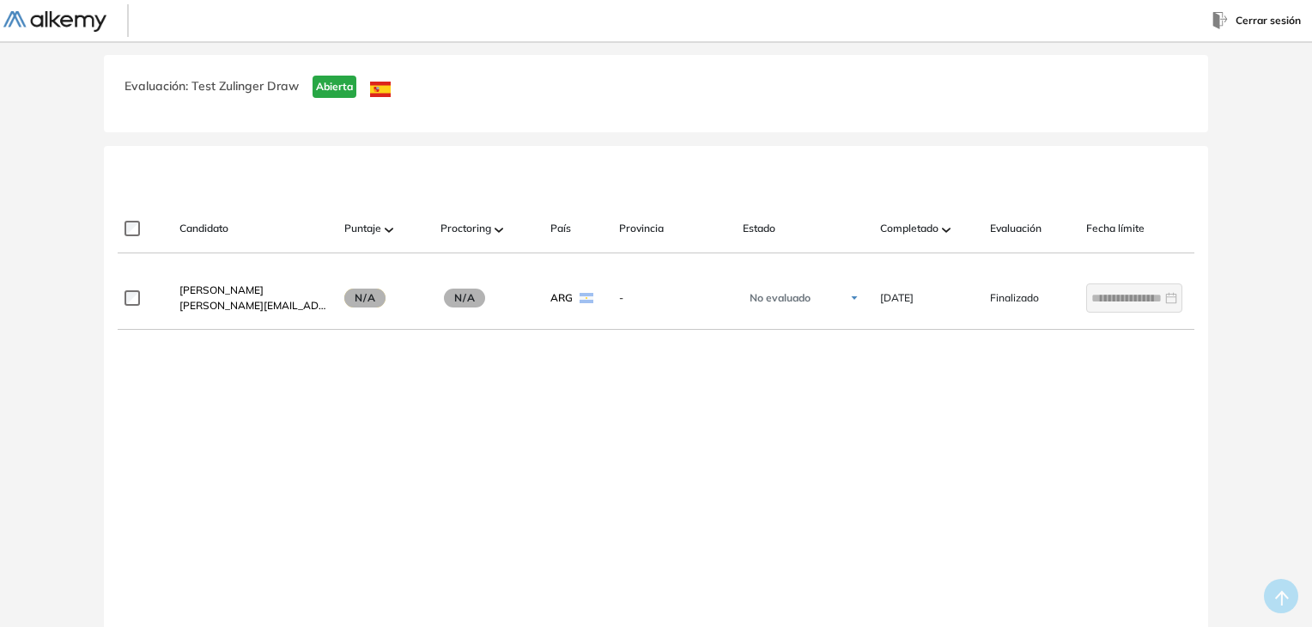
click at [1244, 70] on div "**********" at bounding box center [656, 360] width 1298 height 611
click at [1257, 14] on span "Cerrar sesión" at bounding box center [1267, 20] width 65 height 15
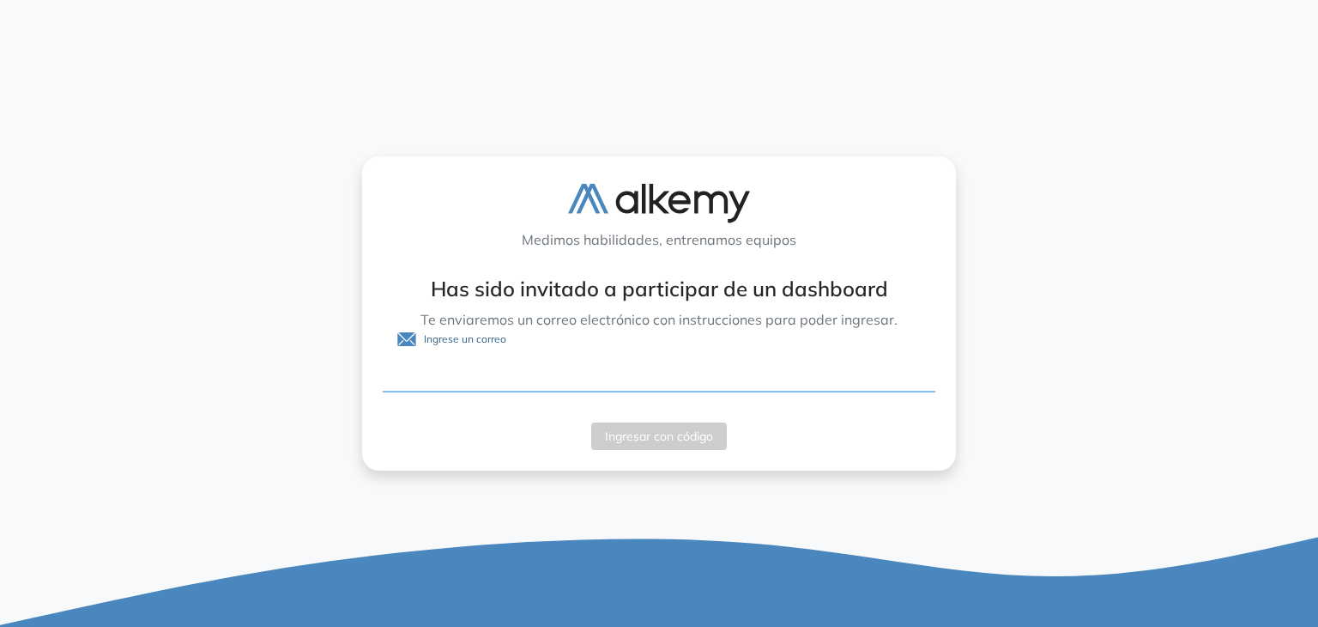
click at [542, 385] on input "Ingrese un correo" at bounding box center [659, 376] width 552 height 33
paste input "**********"
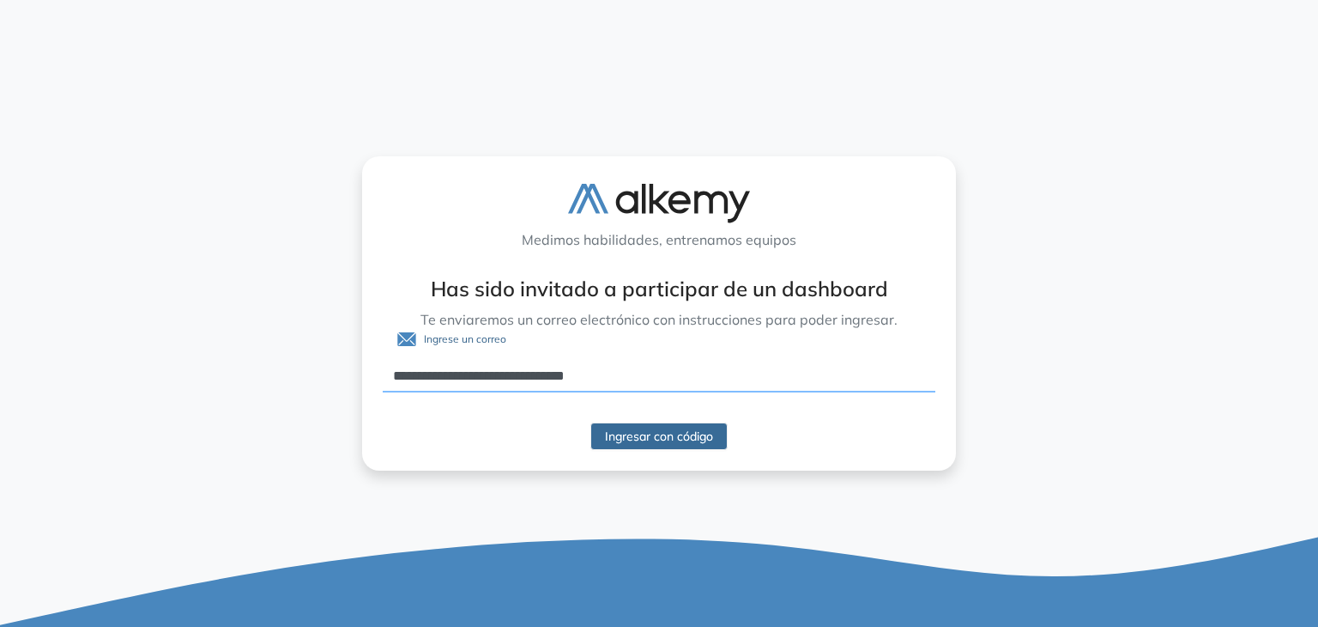
type input "**********"
click at [682, 431] on span "Ingresar con código" at bounding box center [659, 436] width 108 height 19
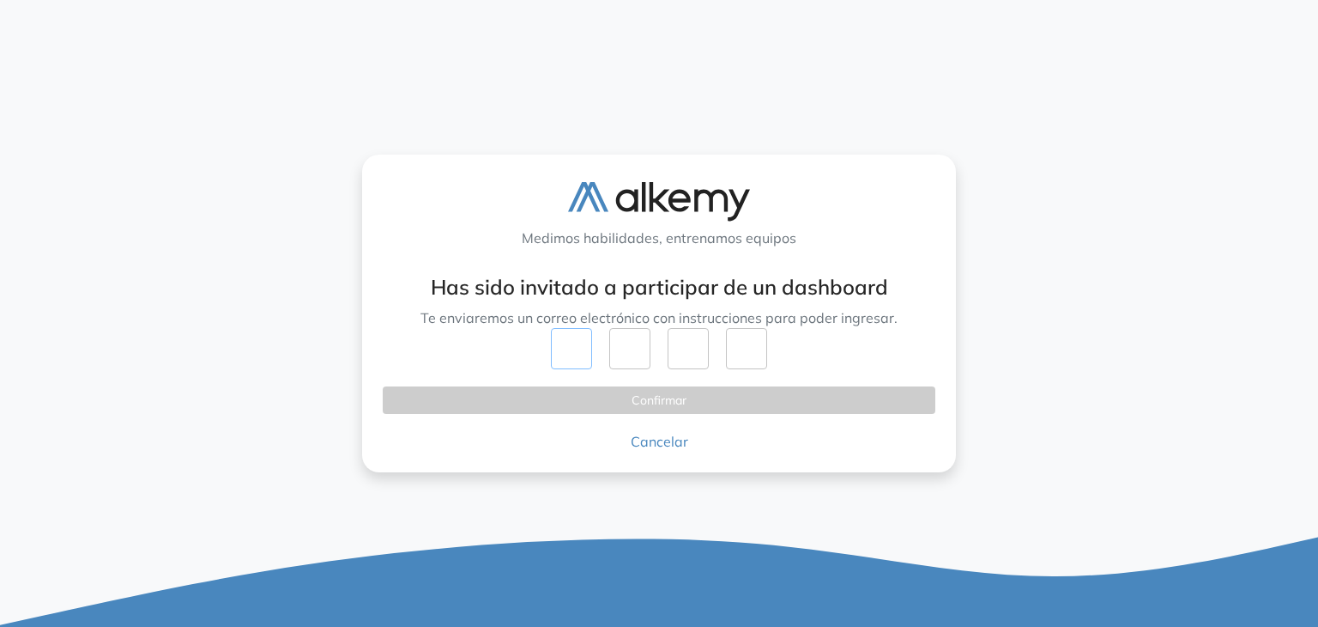
click at [563, 357] on input "text" at bounding box center [571, 348] width 41 height 41
paste input "*"
type input "*"
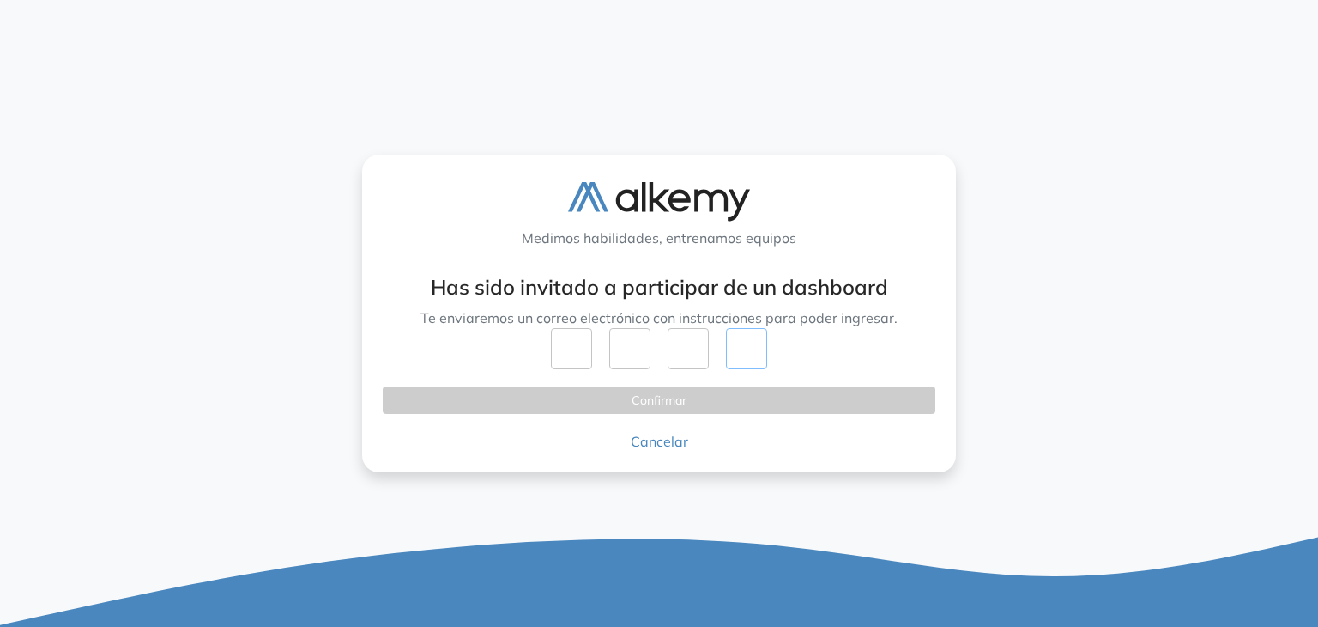
type input "*"
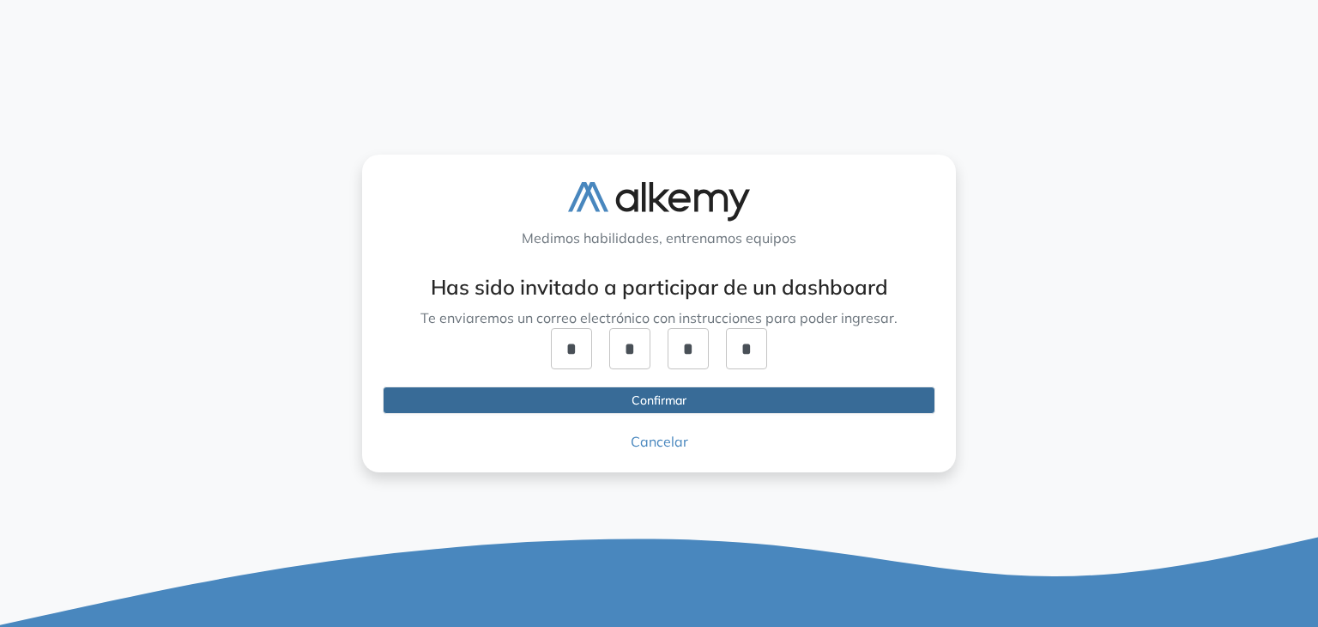
click at [634, 403] on span "Confirmar" at bounding box center [659, 400] width 55 height 19
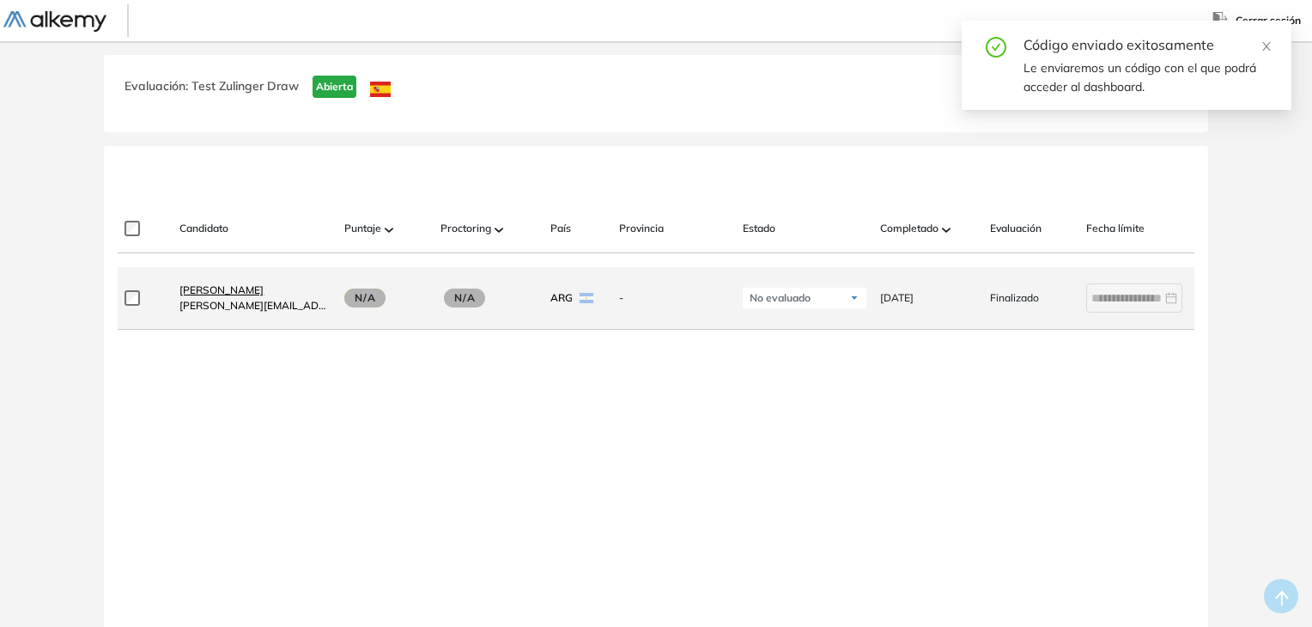
click at [201, 294] on span "[PERSON_NAME]" at bounding box center [221, 289] width 84 height 13
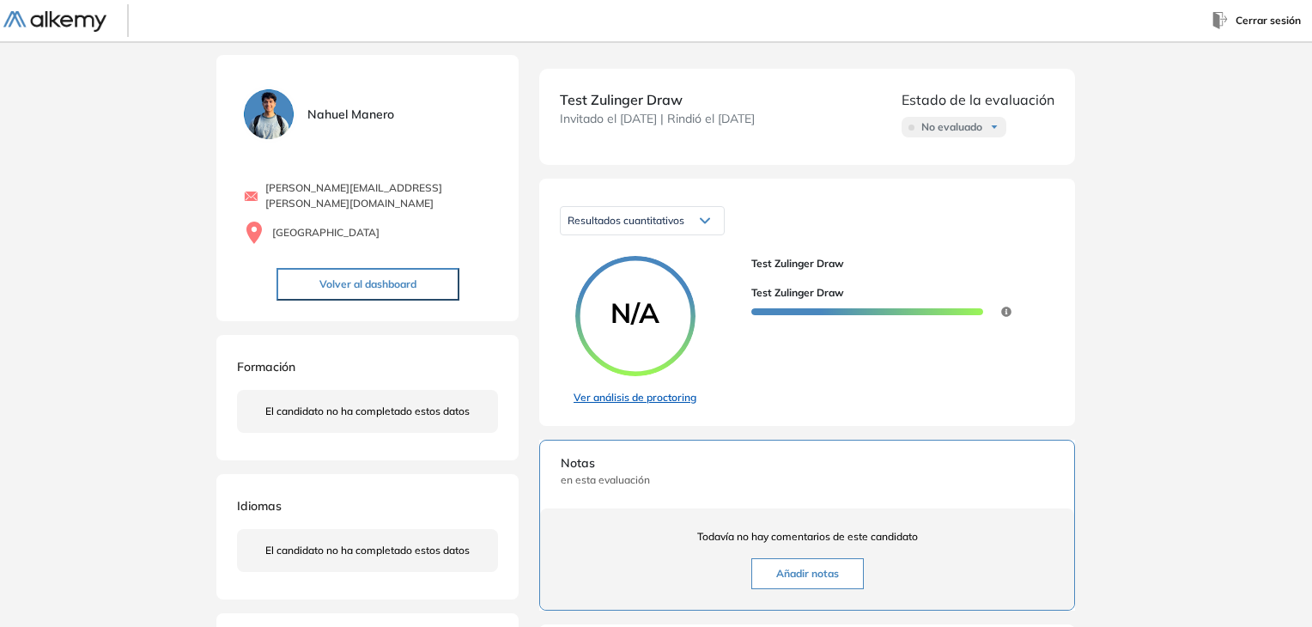
click at [683, 394] on link "Ver análisis de proctoring" at bounding box center [634, 397] width 123 height 15
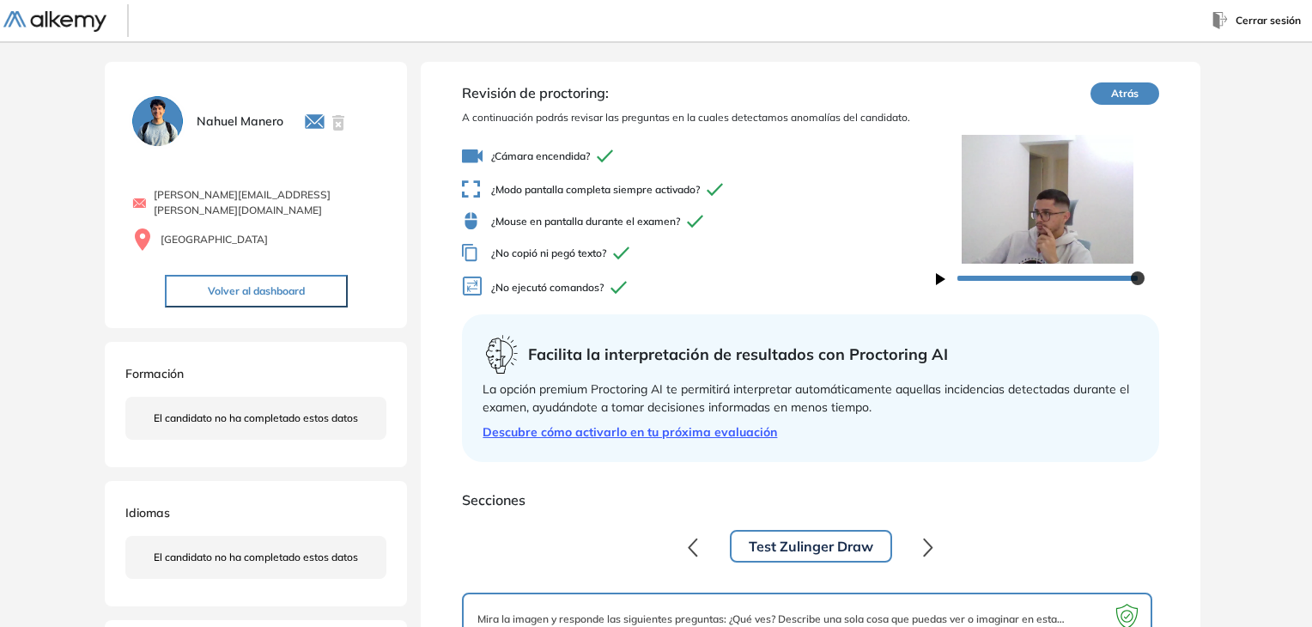
click at [1140, 99] on button "Atrás" at bounding box center [1124, 93] width 69 height 22
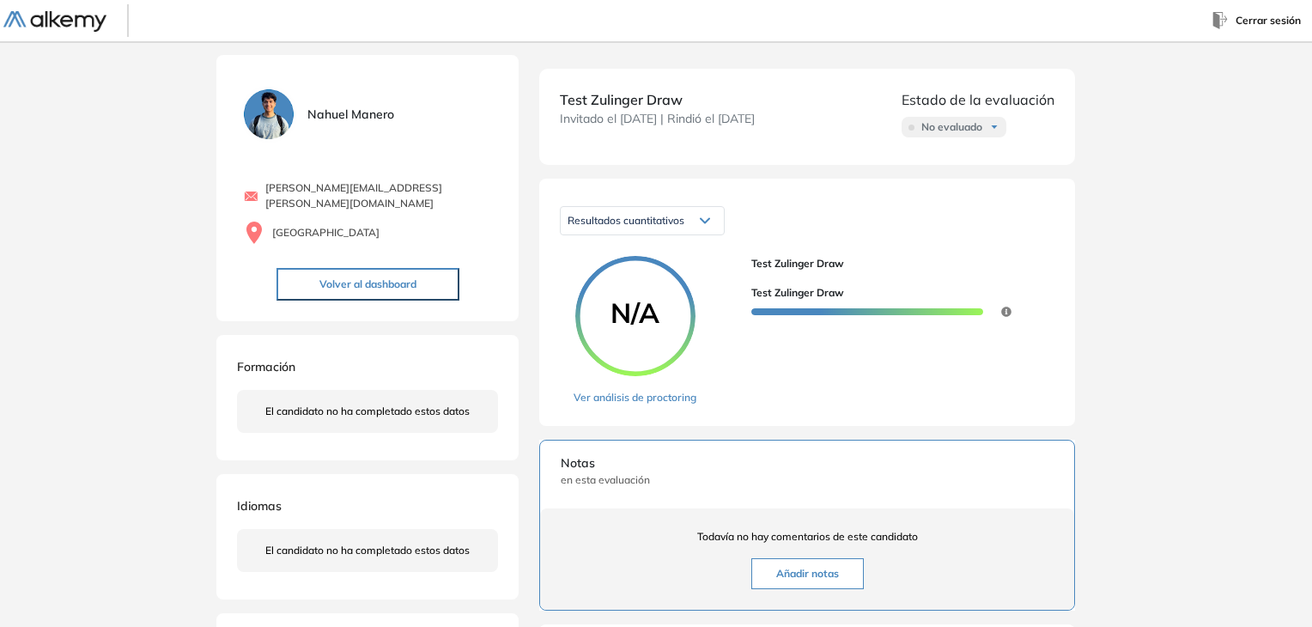
scroll to position [109, 0]
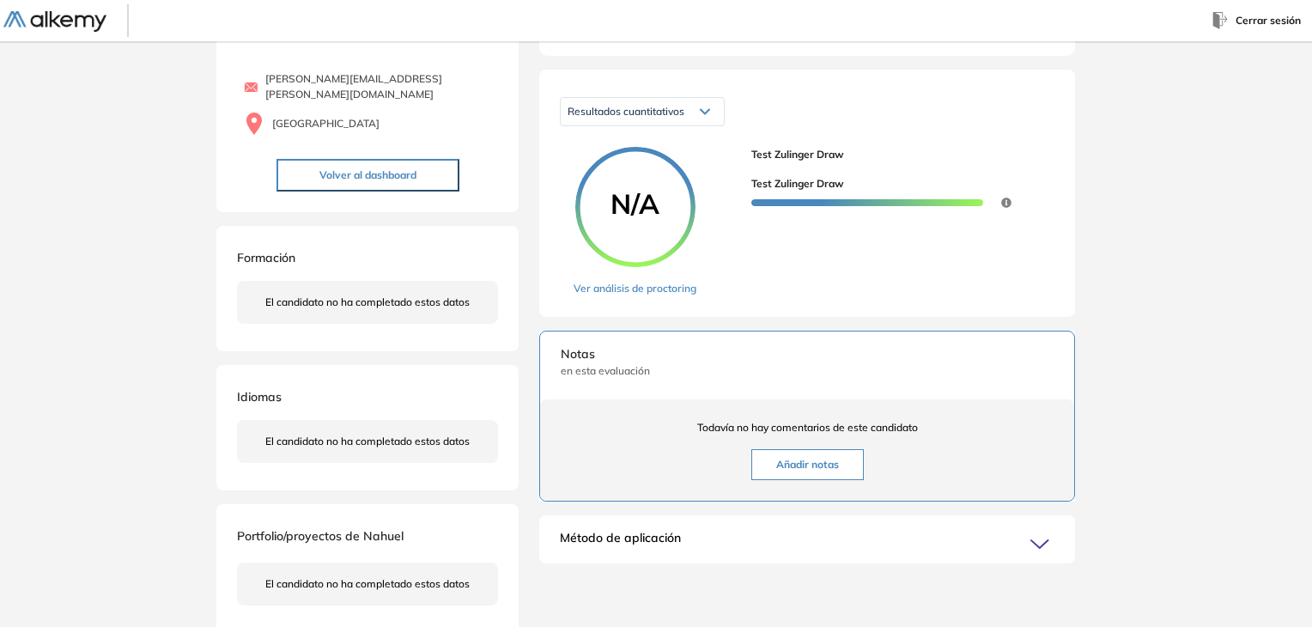
click at [829, 460] on button "Añadir notas" at bounding box center [807, 464] width 112 height 31
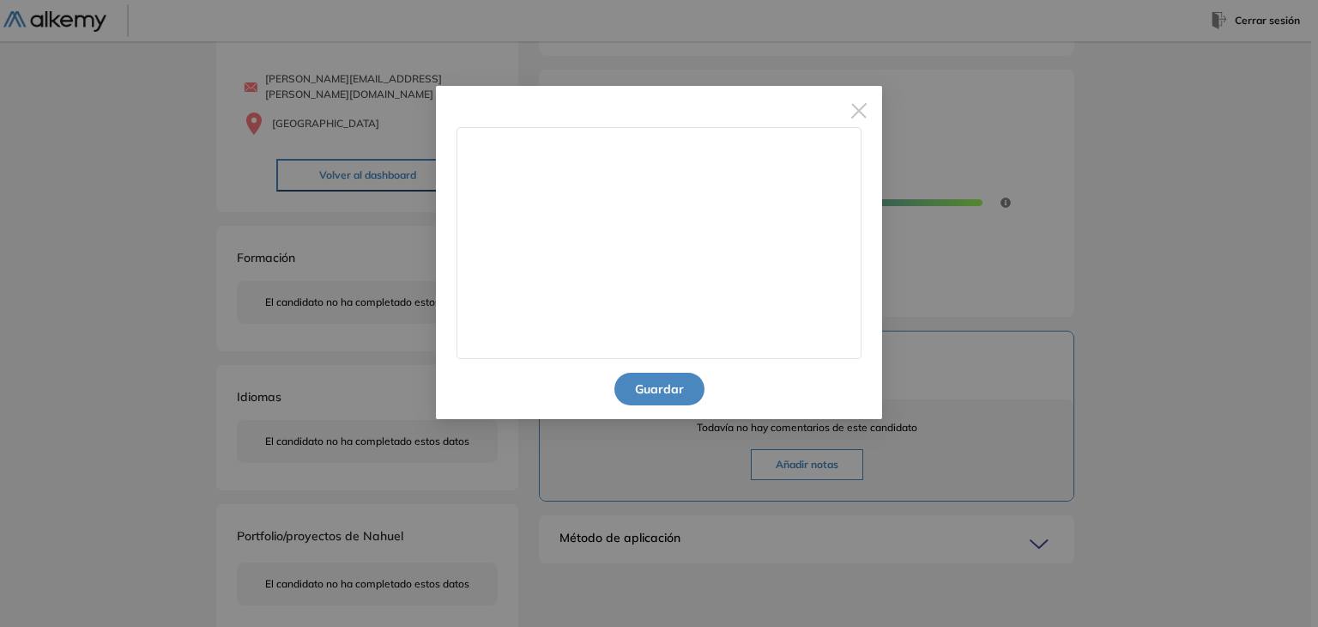
drag, startPoint x: 534, startPoint y: 187, endPoint x: 544, endPoint y: 188, distance: 10.3
click at [544, 188] on textarea at bounding box center [659, 243] width 405 height 232
type textarea "*********"
click at [672, 390] on button "Guardar" at bounding box center [660, 389] width 90 height 33
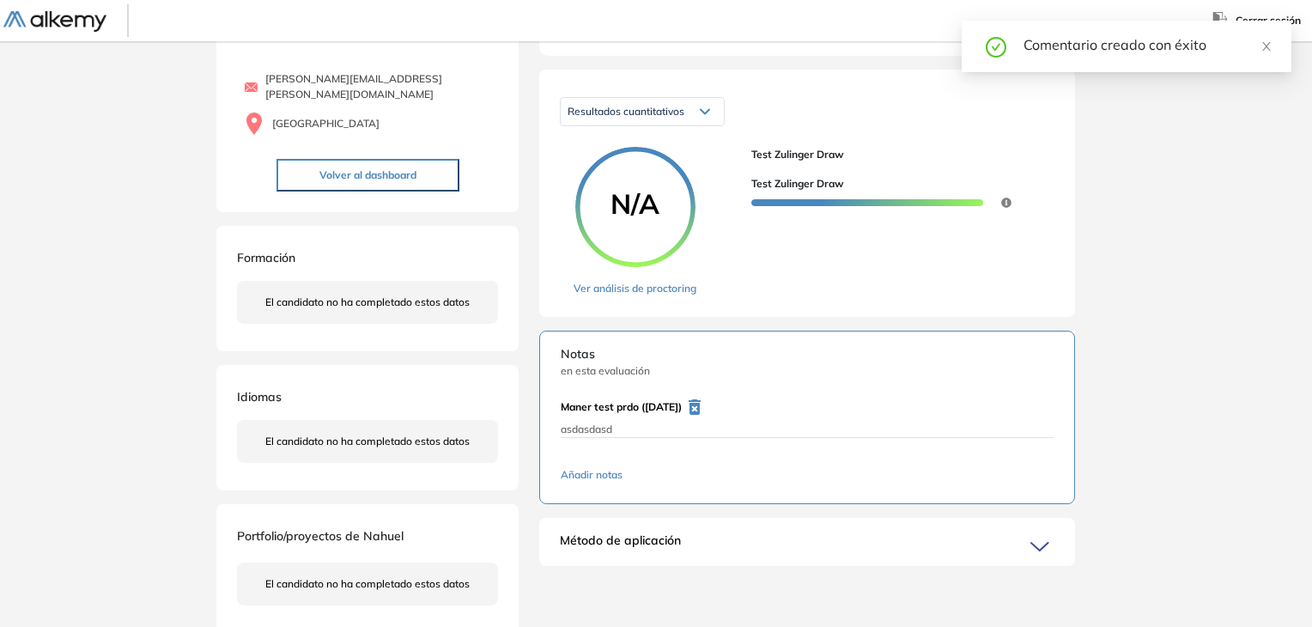
click at [700, 406] on icon "button" at bounding box center [694, 406] width 12 height 15
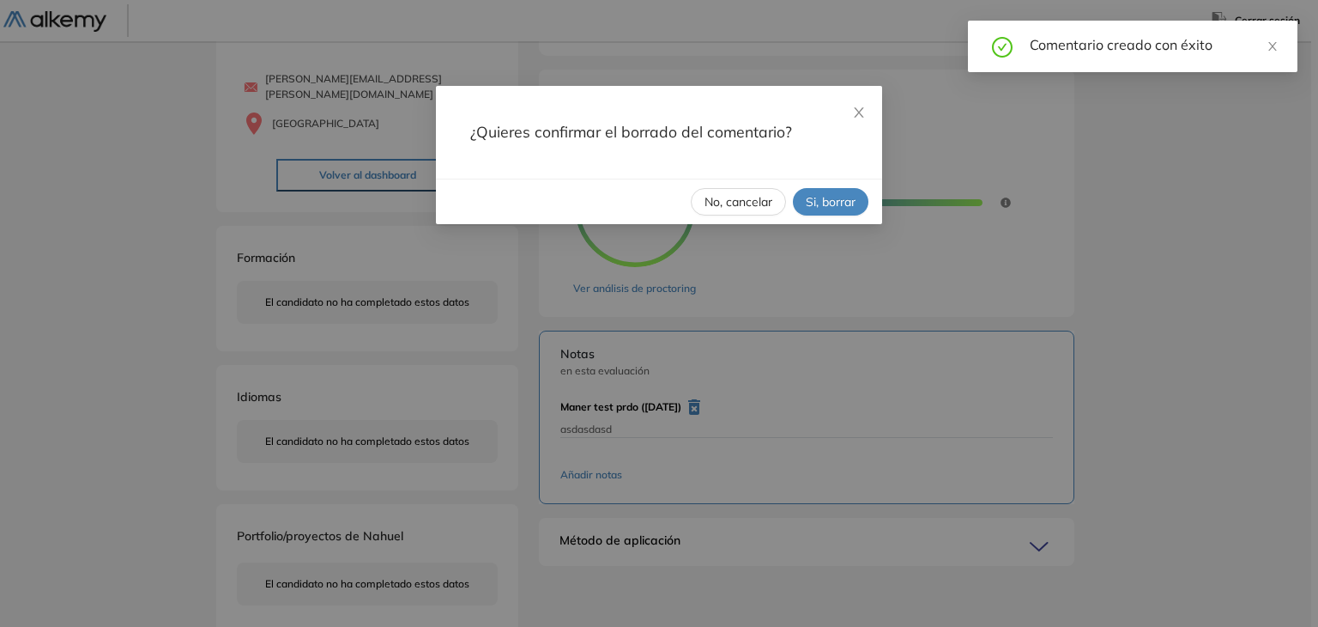
click at [855, 196] on span "Si, borrar" at bounding box center [831, 201] width 50 height 19
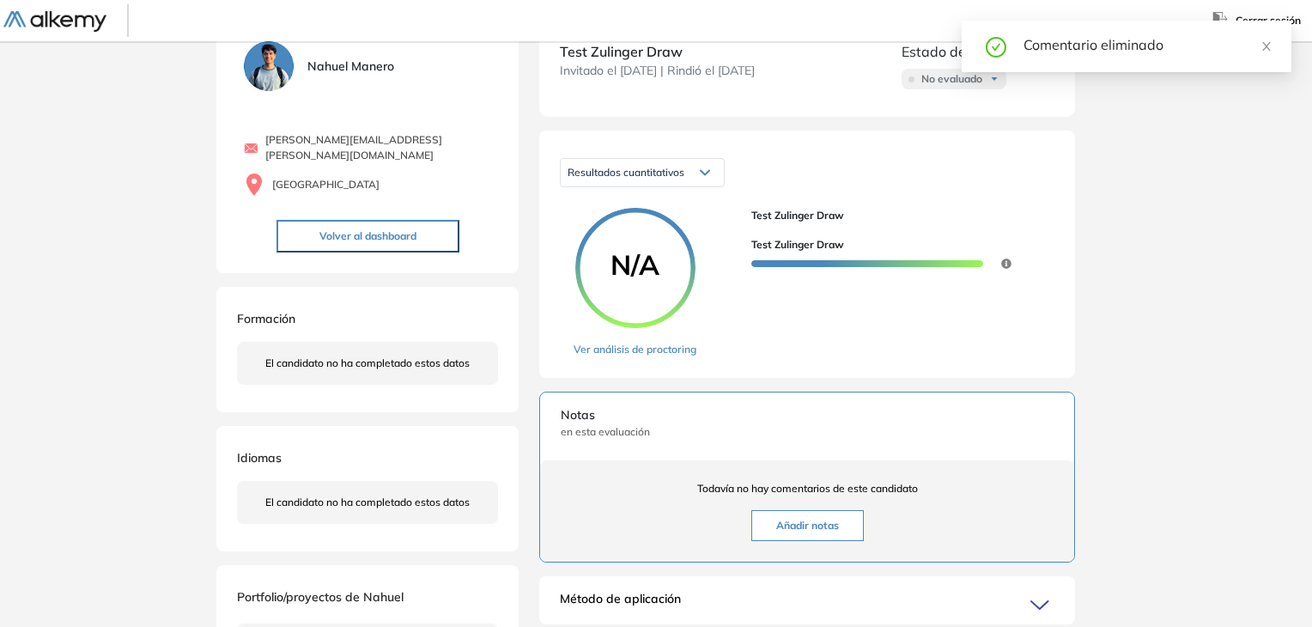
scroll to position [0, 0]
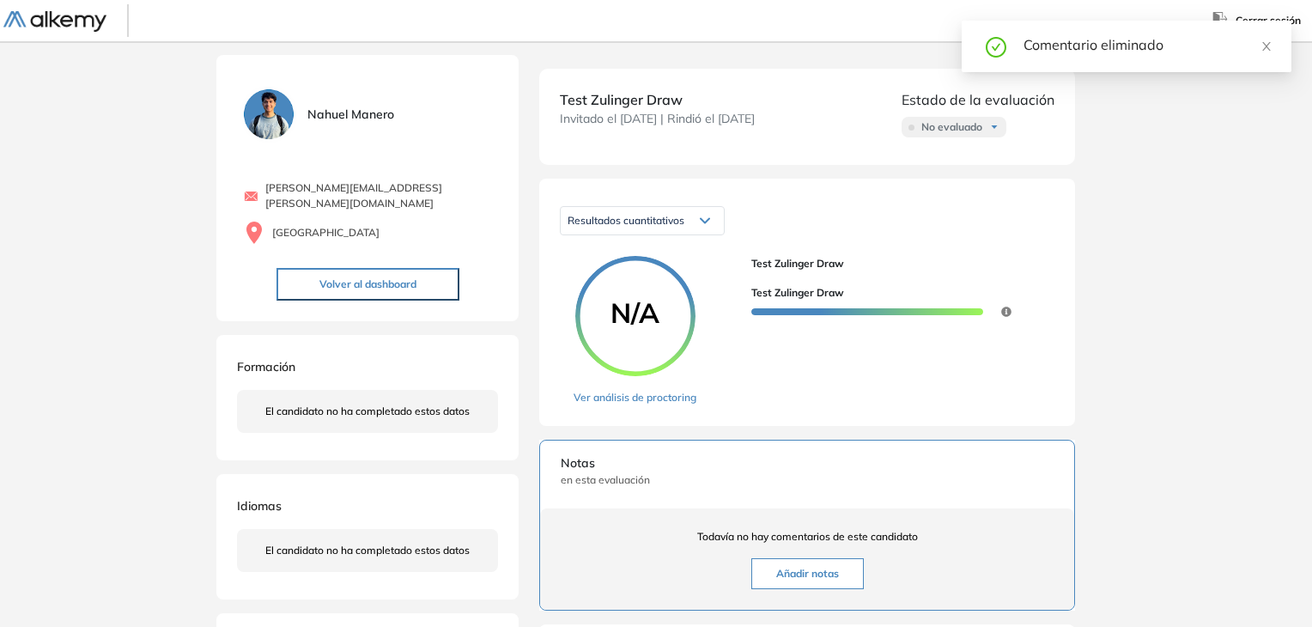
click at [89, 21] on img at bounding box center [54, 21] width 103 height 21
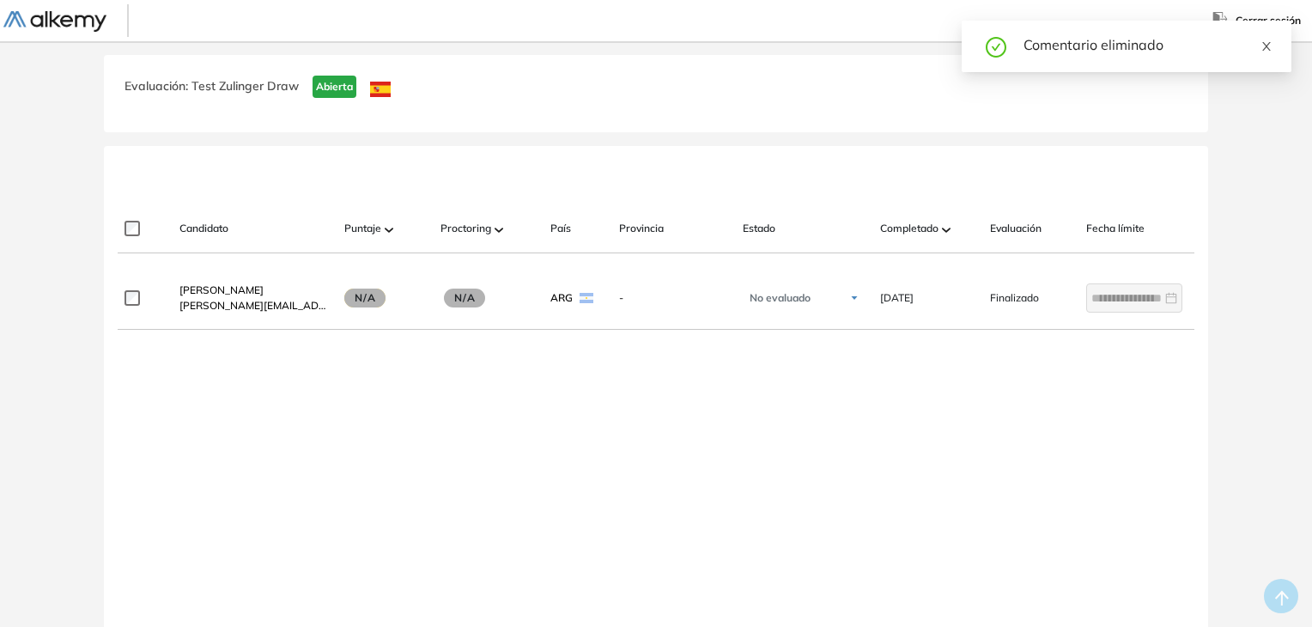
click at [1264, 48] on icon "close" at bounding box center [1266, 46] width 9 height 9
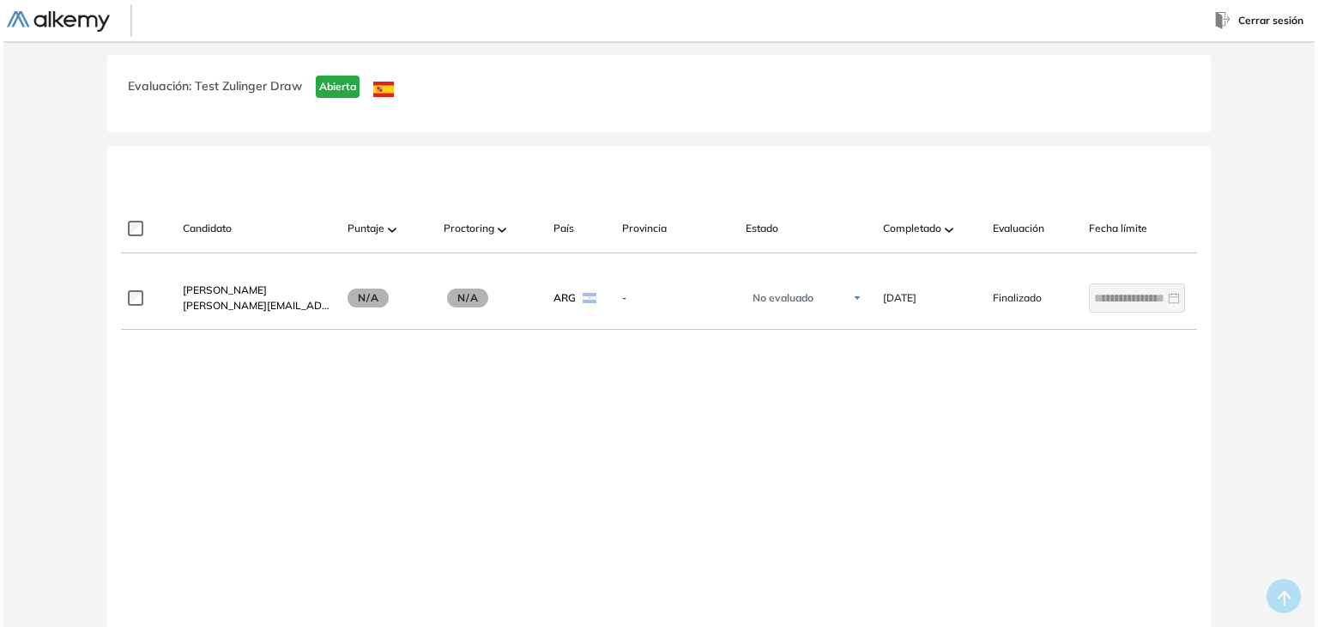
scroll to position [0, 77]
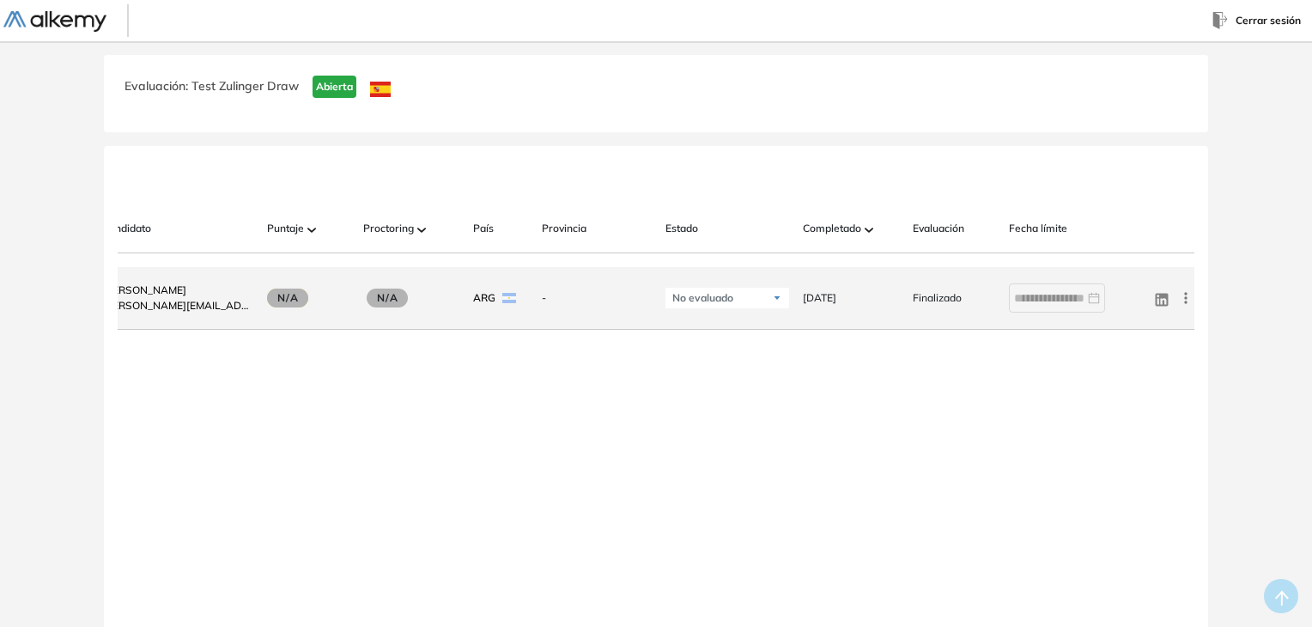
click at [1191, 306] on icon at bounding box center [1185, 297] width 17 height 17
click at [1160, 328] on button "Ver perfil" at bounding box center [1111, 330] width 151 height 27
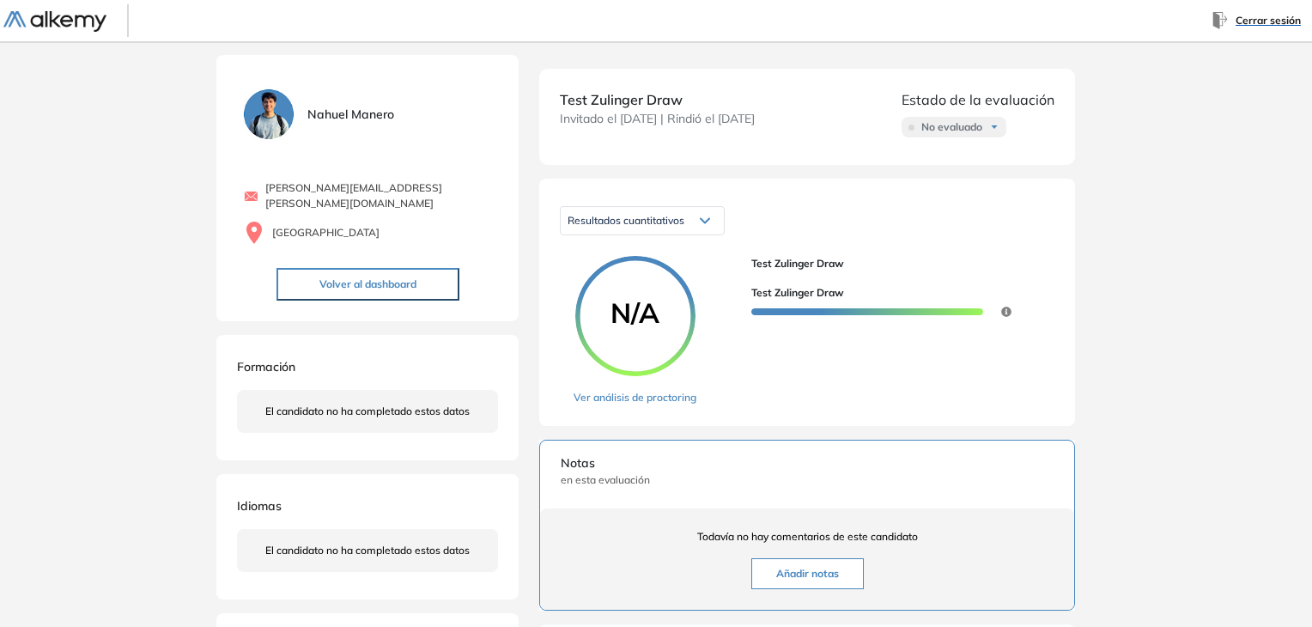
click at [1270, 9] on button "Cerrar sesión" at bounding box center [1255, 20] width 105 height 33
